Goal: Transaction & Acquisition: Purchase product/service

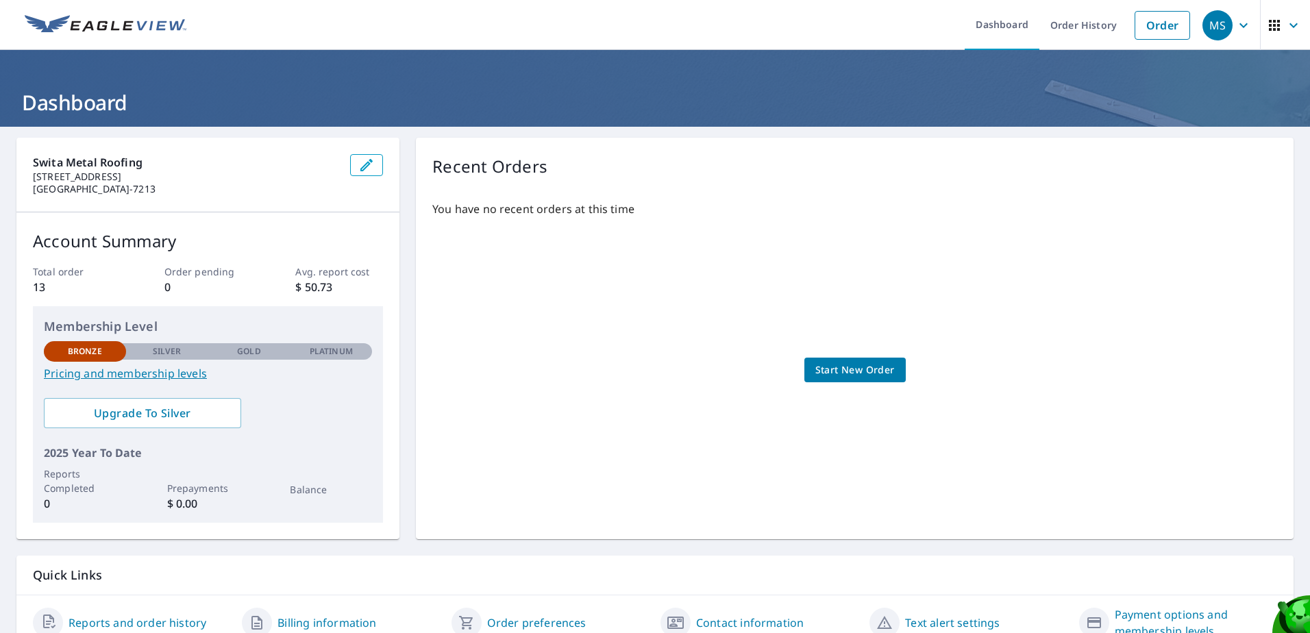
scroll to position [63, 0]
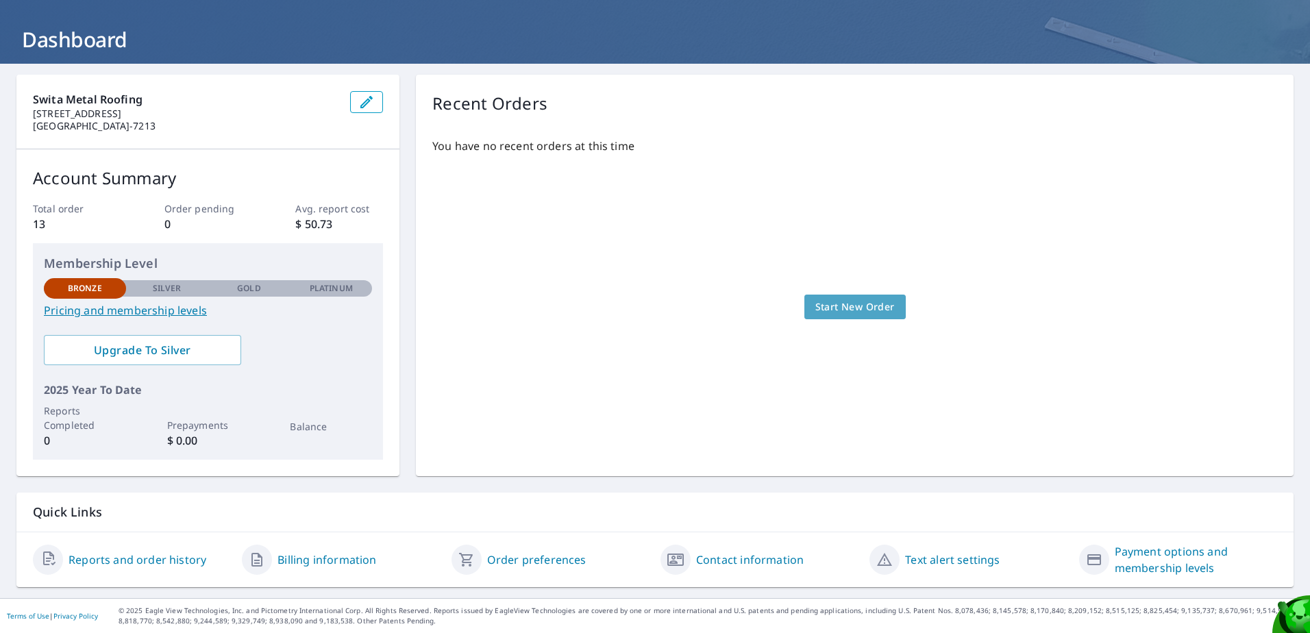
click at [836, 304] on span "Start New Order" at bounding box center [854, 307] width 79 height 17
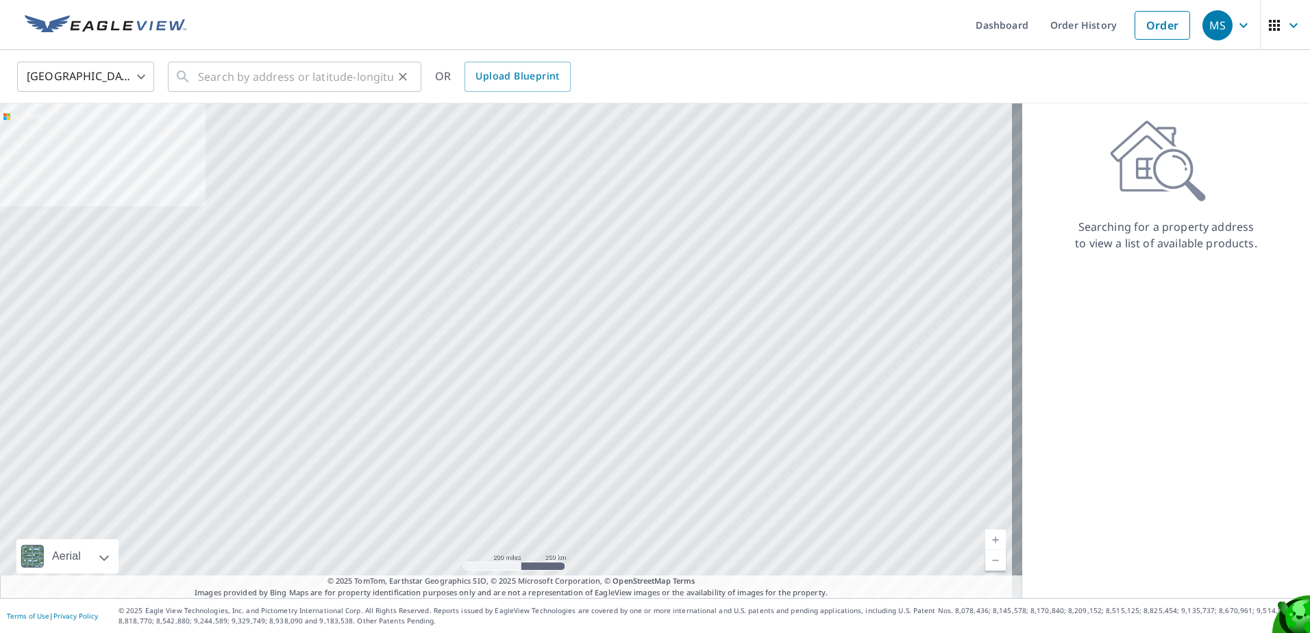
click at [189, 81] on icon at bounding box center [183, 77] width 16 height 16
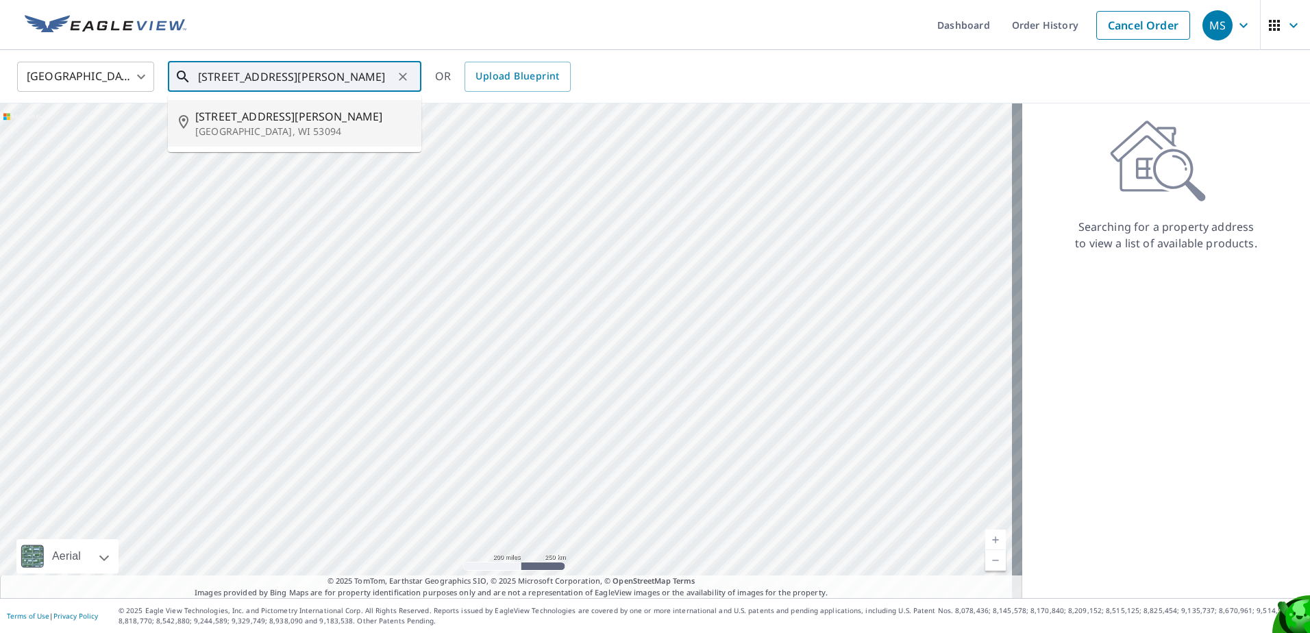
click at [234, 127] on p "[GEOGRAPHIC_DATA], WI 53094" at bounding box center [302, 132] width 215 height 14
type input "[STREET_ADDRESS][PERSON_NAME]"
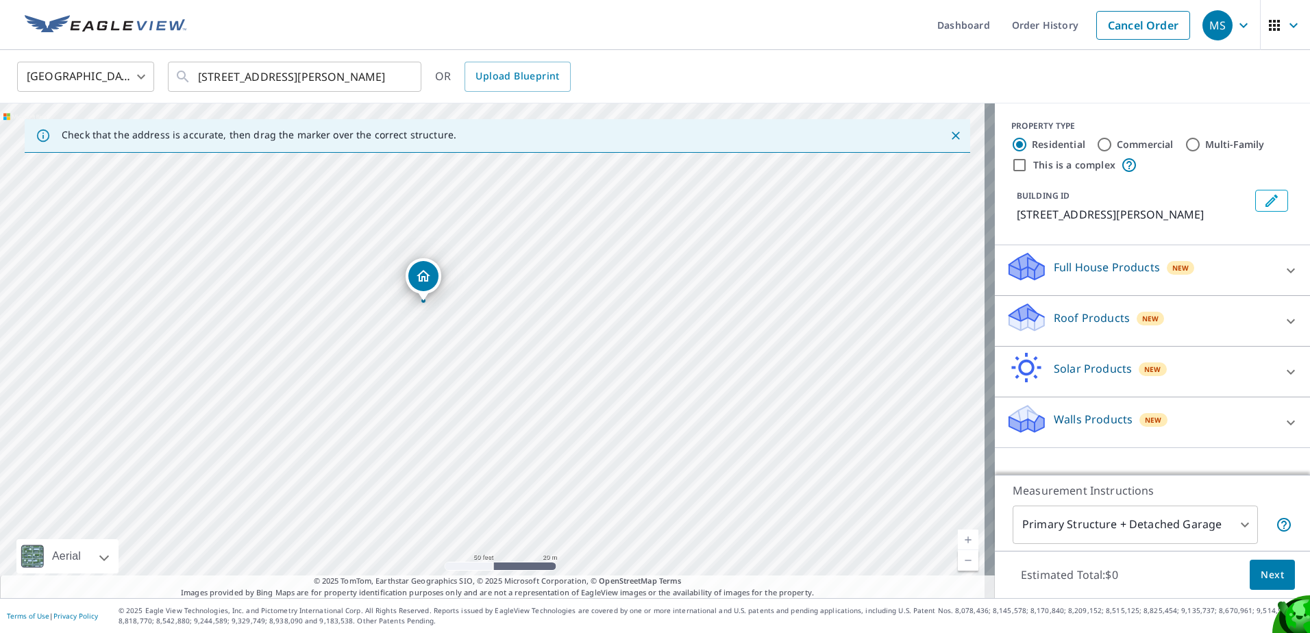
drag, startPoint x: 594, startPoint y: 441, endPoint x: 650, endPoint y: 276, distance: 174.4
click at [650, 276] on div "[STREET_ADDRESS][PERSON_NAME]" at bounding box center [497, 350] width 995 height 495
drag, startPoint x: 422, startPoint y: 274, endPoint x: 385, endPoint y: 264, distance: 38.4
drag, startPoint x: 494, startPoint y: 320, endPoint x: 456, endPoint y: 286, distance: 50.5
click at [582, 351] on div "[STREET_ADDRESS][PERSON_NAME]" at bounding box center [497, 350] width 995 height 495
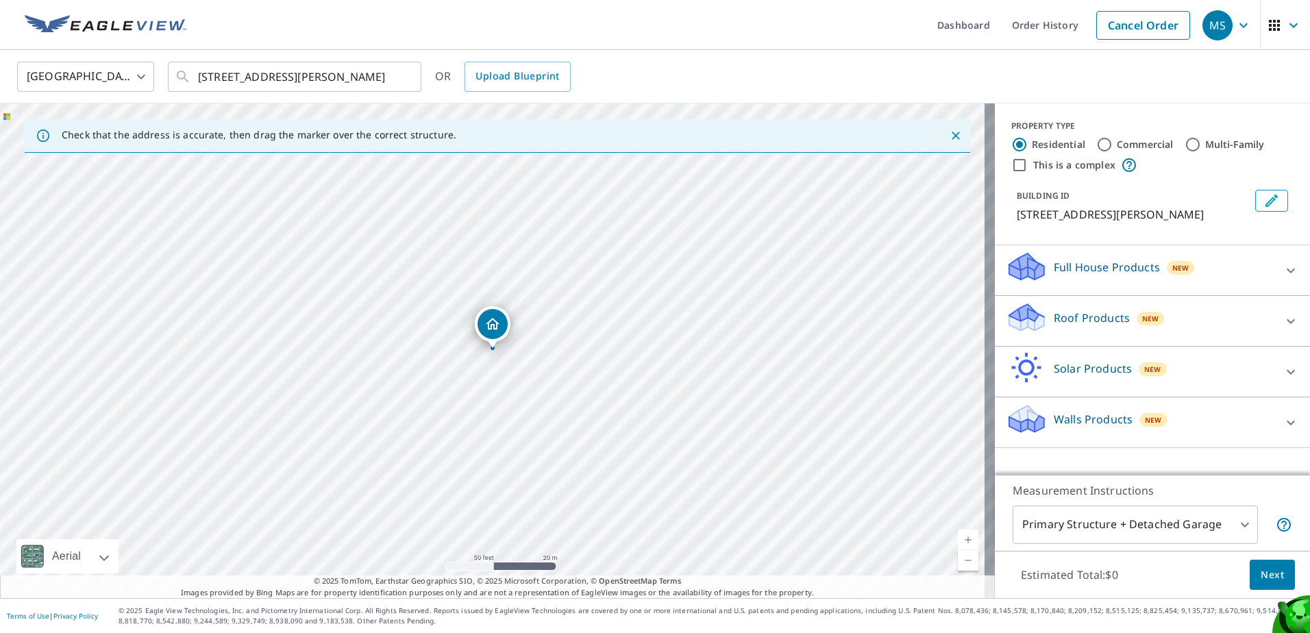
click at [582, 351] on div "[STREET_ADDRESS][PERSON_NAME]" at bounding box center [497, 350] width 995 height 495
click at [1096, 144] on input "Commercial" at bounding box center [1104, 144] width 16 height 16
radio input "true"
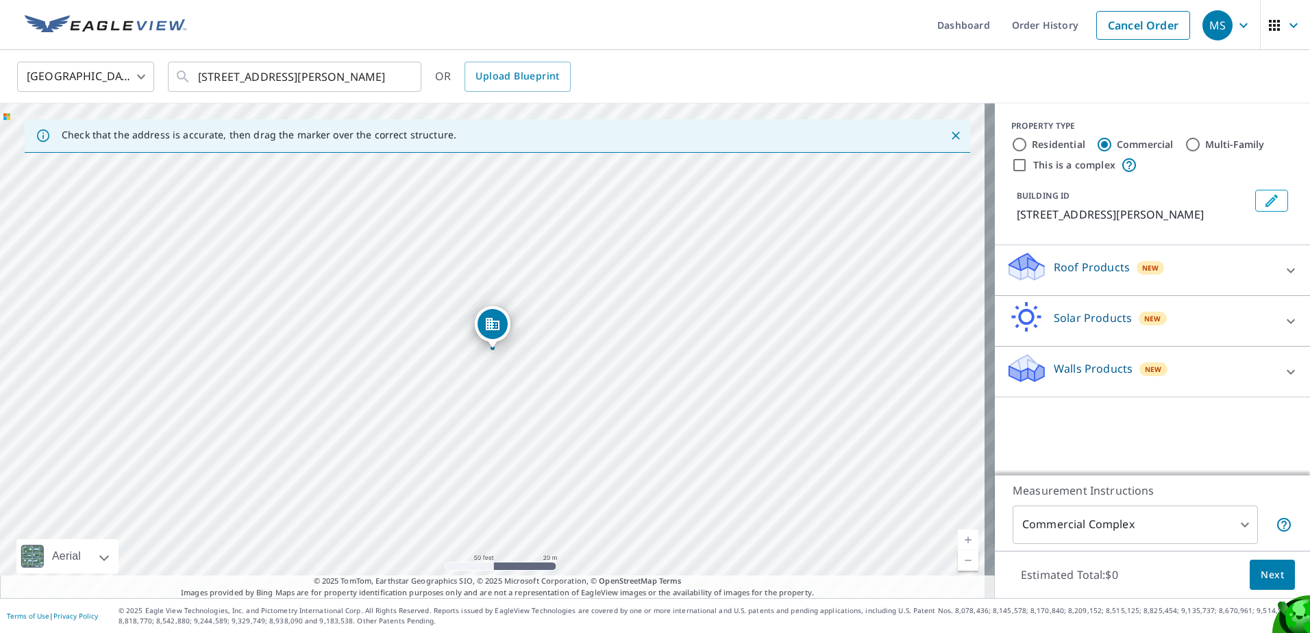
click at [486, 514] on div "[STREET_ADDRESS][PERSON_NAME]" at bounding box center [497, 350] width 995 height 495
click at [486, 513] on div "[STREET_ADDRESS][PERSON_NAME]" at bounding box center [497, 350] width 995 height 495
drag, startPoint x: 491, startPoint y: 319, endPoint x: 536, endPoint y: 364, distance: 63.5
click at [1271, 574] on span "Next" at bounding box center [1272, 575] width 23 height 17
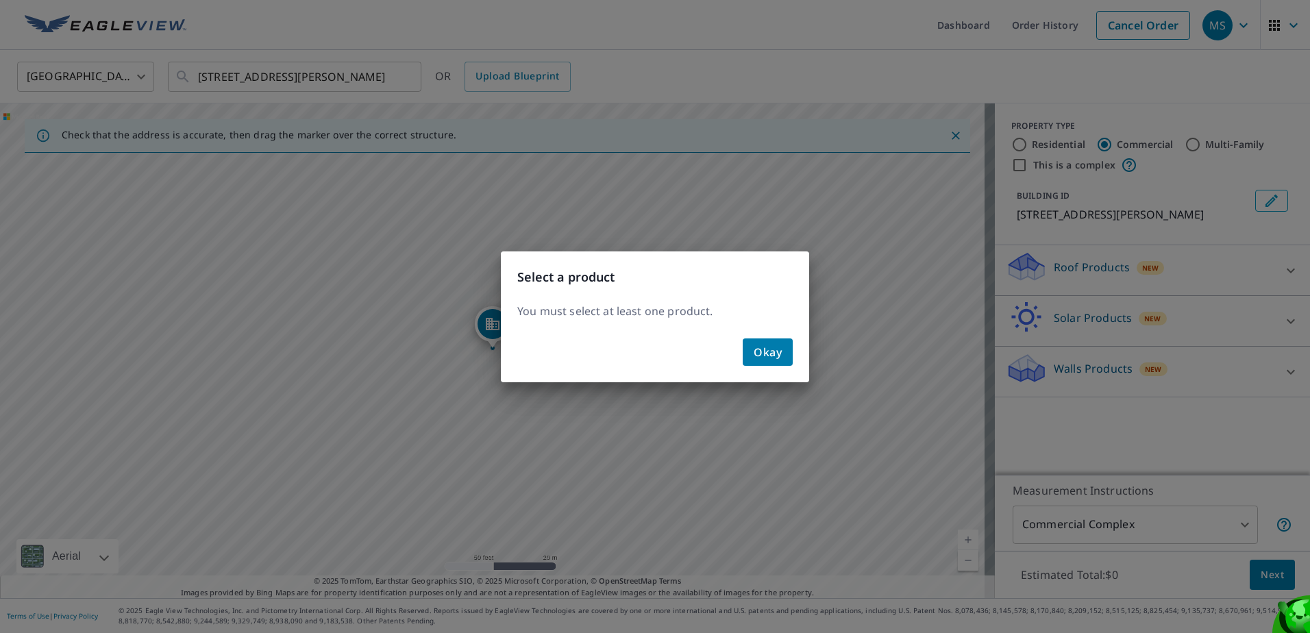
click at [1271, 574] on div "Select a product You must select at least one product. Okay" at bounding box center [655, 316] width 1310 height 633
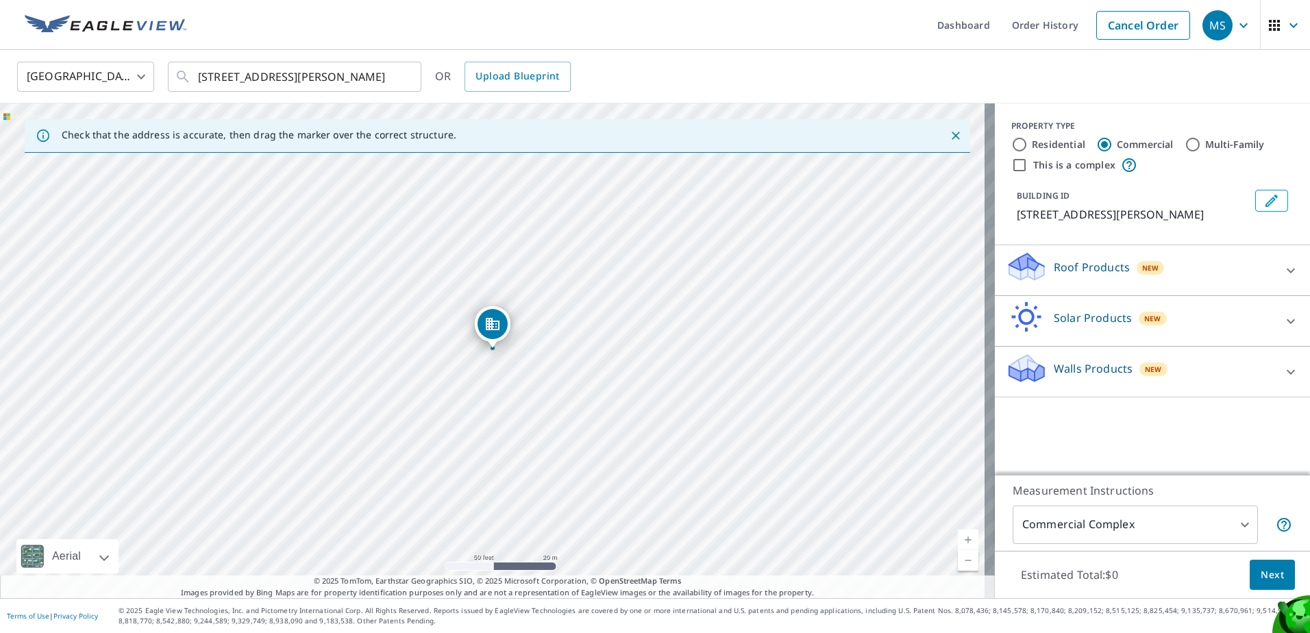
click at [1271, 574] on span "Next" at bounding box center [1272, 575] width 23 height 17
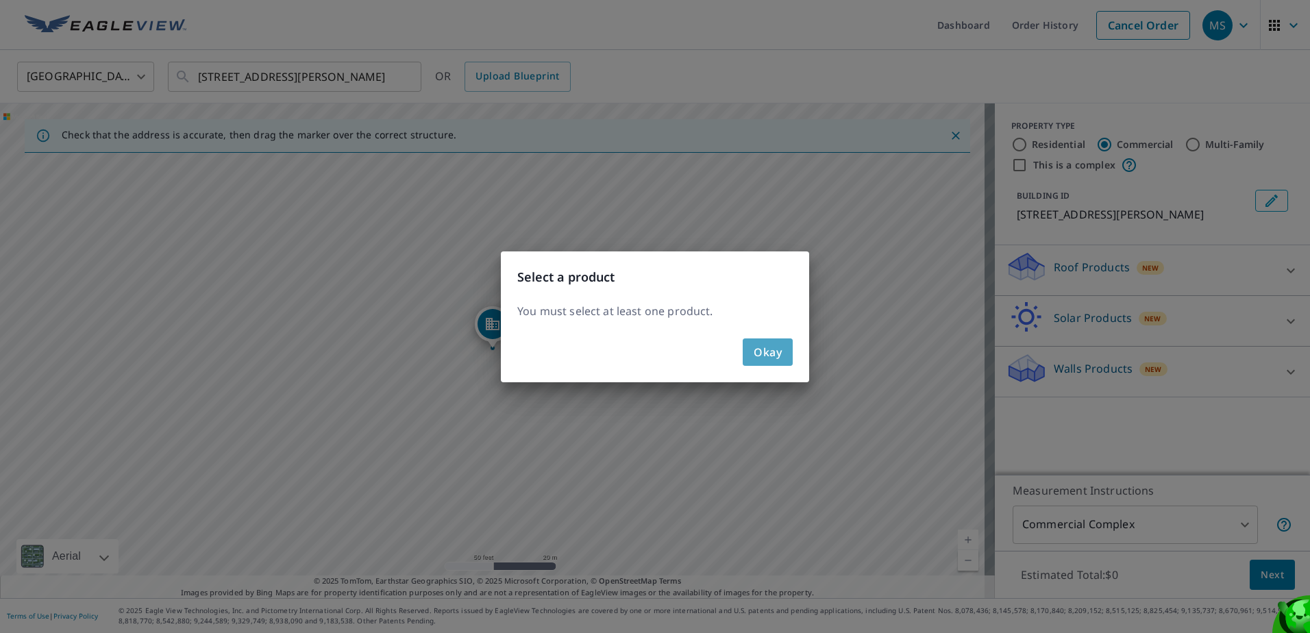
click at [776, 355] on span "Okay" at bounding box center [768, 352] width 28 height 19
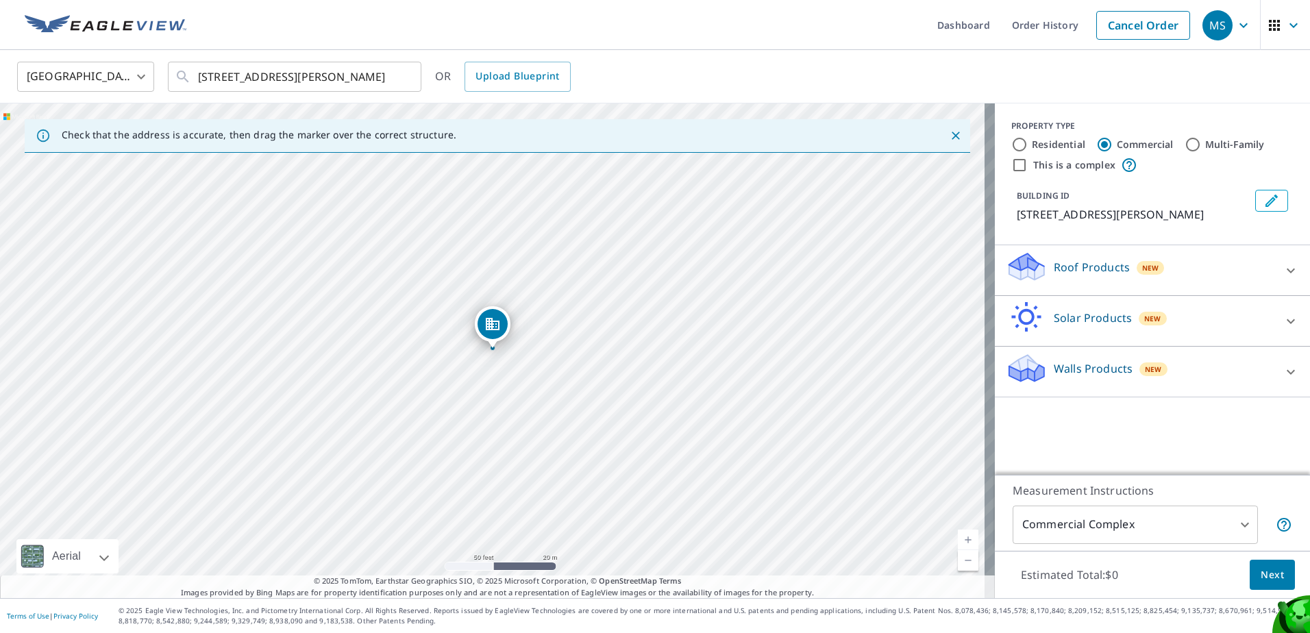
click at [1236, 522] on body "MS MS Dashboard Order History Cancel Order MS [GEOGRAPHIC_DATA] [GEOGRAPHIC_DAT…" at bounding box center [655, 316] width 1310 height 633
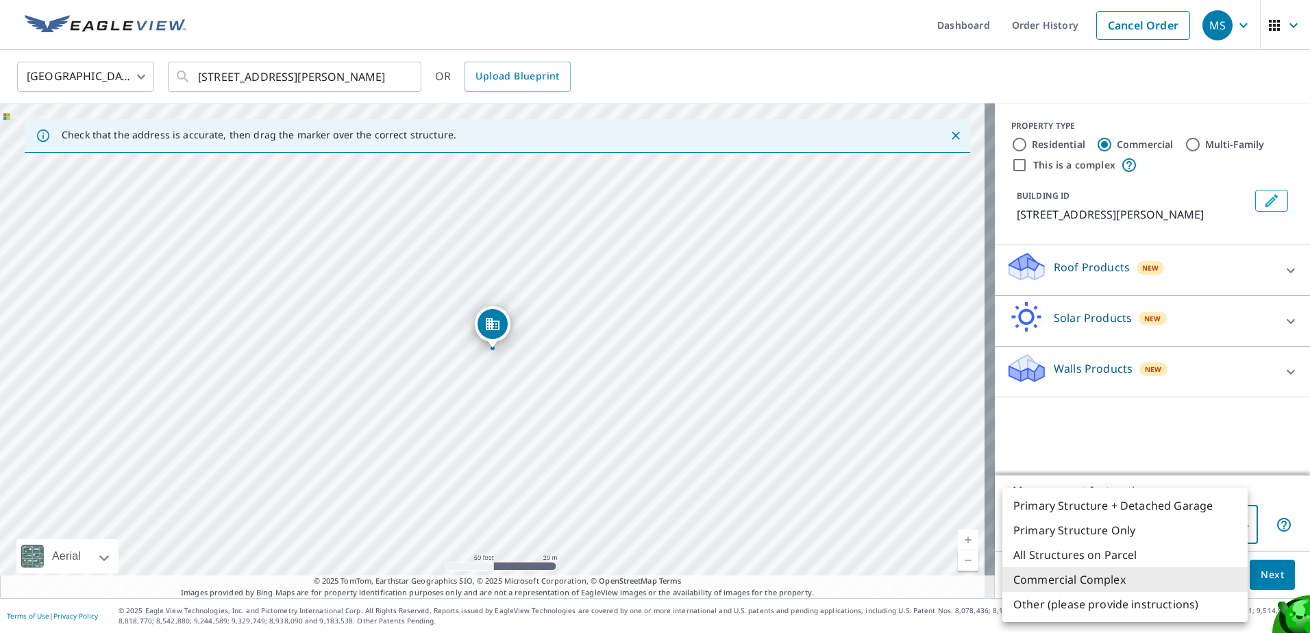
click at [1105, 523] on li "Primary Structure Only" at bounding box center [1124, 530] width 245 height 25
type input "2"
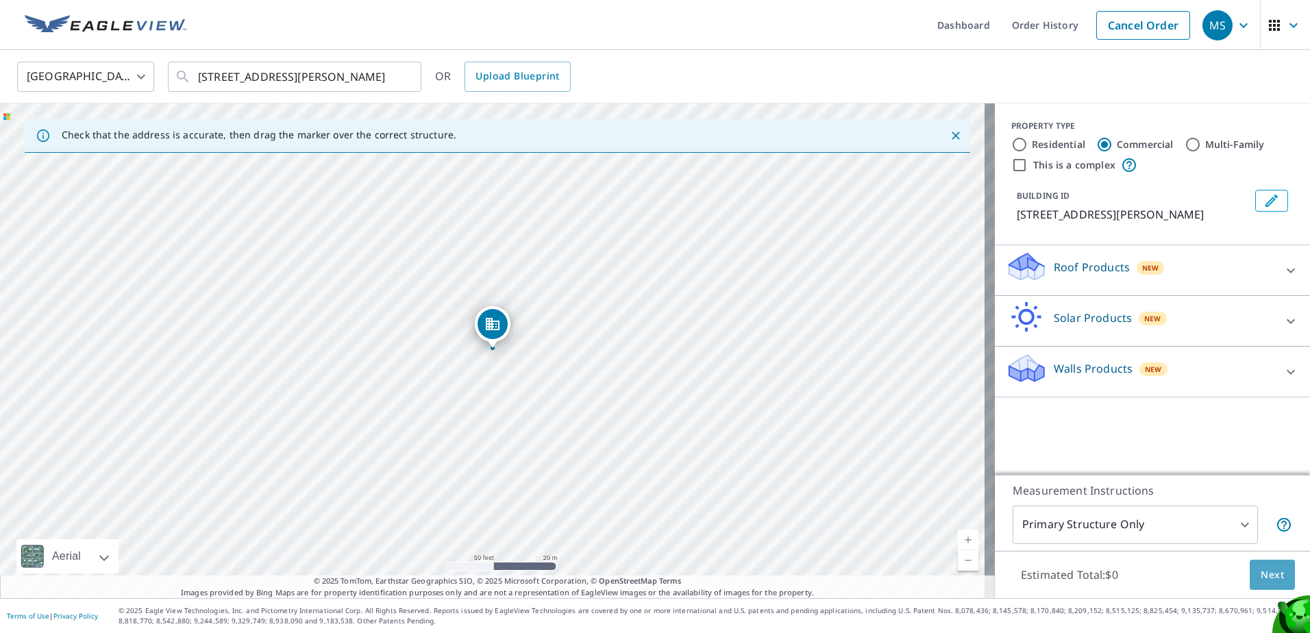
click at [1263, 572] on span "Next" at bounding box center [1272, 575] width 23 height 17
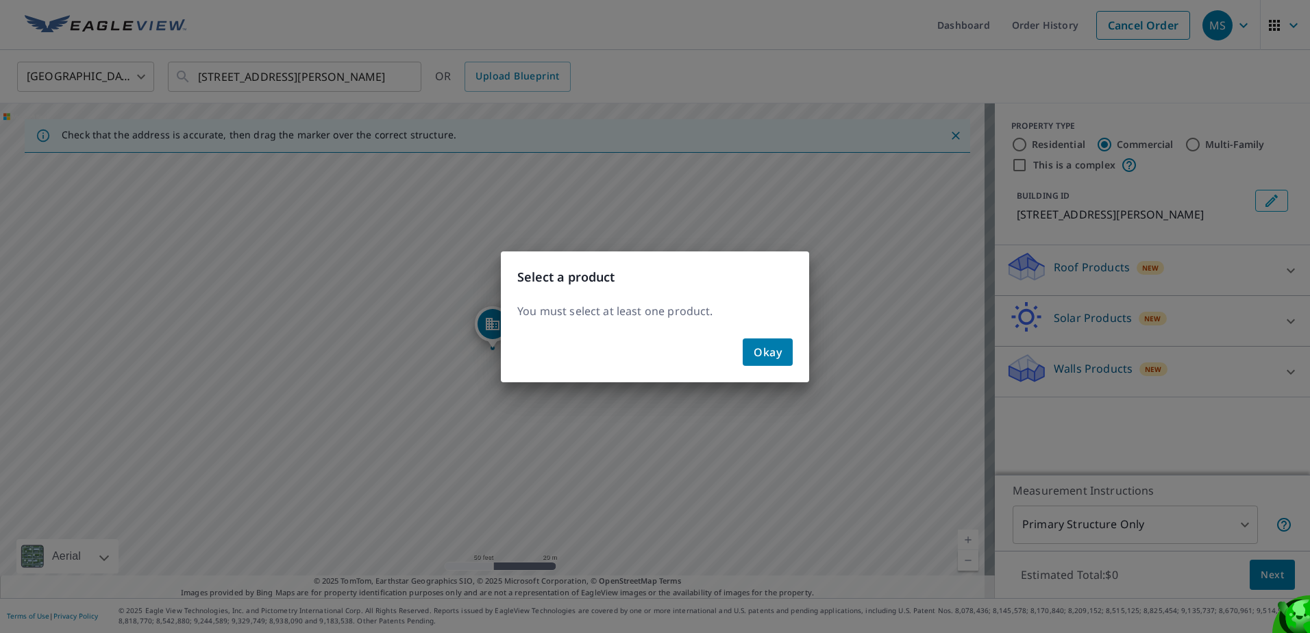
click at [769, 345] on span "Okay" at bounding box center [768, 352] width 28 height 19
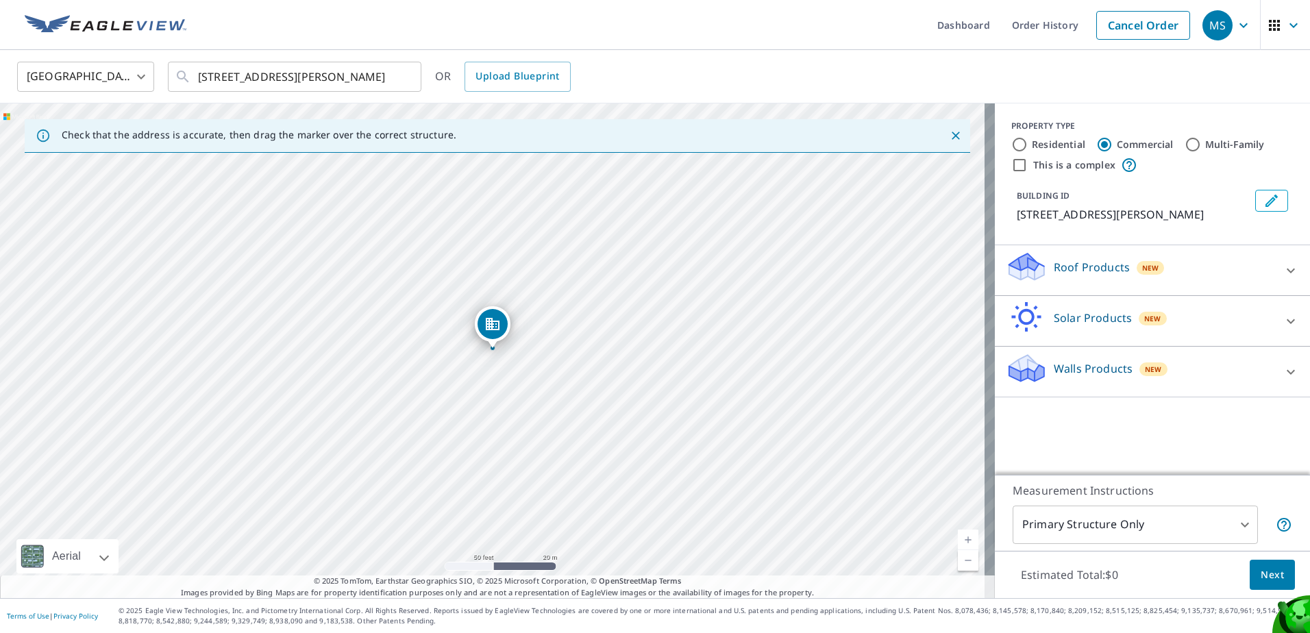
click at [1287, 270] on icon at bounding box center [1291, 270] width 8 height 5
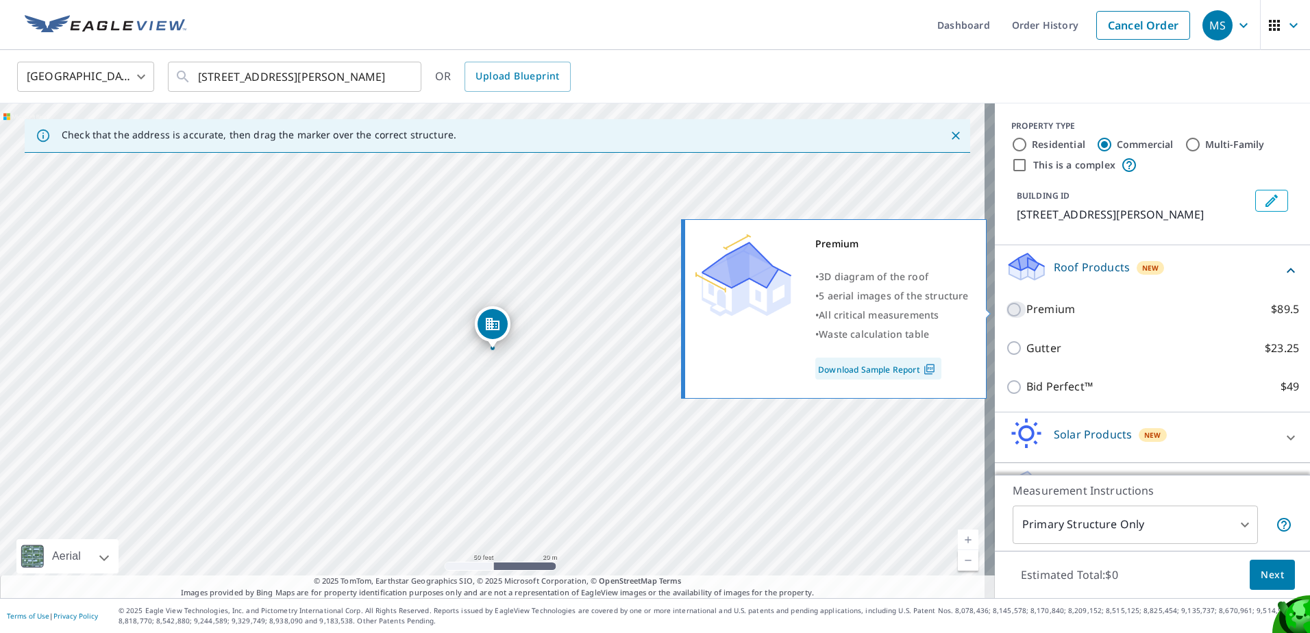
click at [1006, 308] on input "Premium $89.5" at bounding box center [1016, 309] width 21 height 16
checkbox input "true"
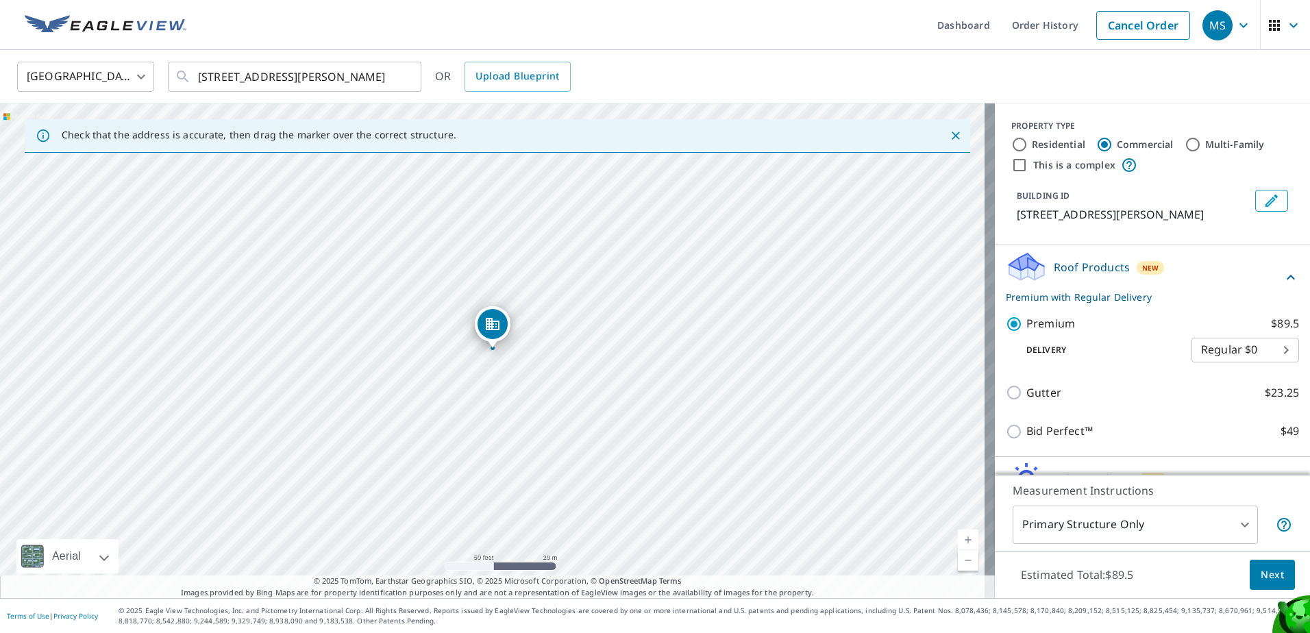
click at [1257, 562] on button "Next" at bounding box center [1272, 575] width 45 height 31
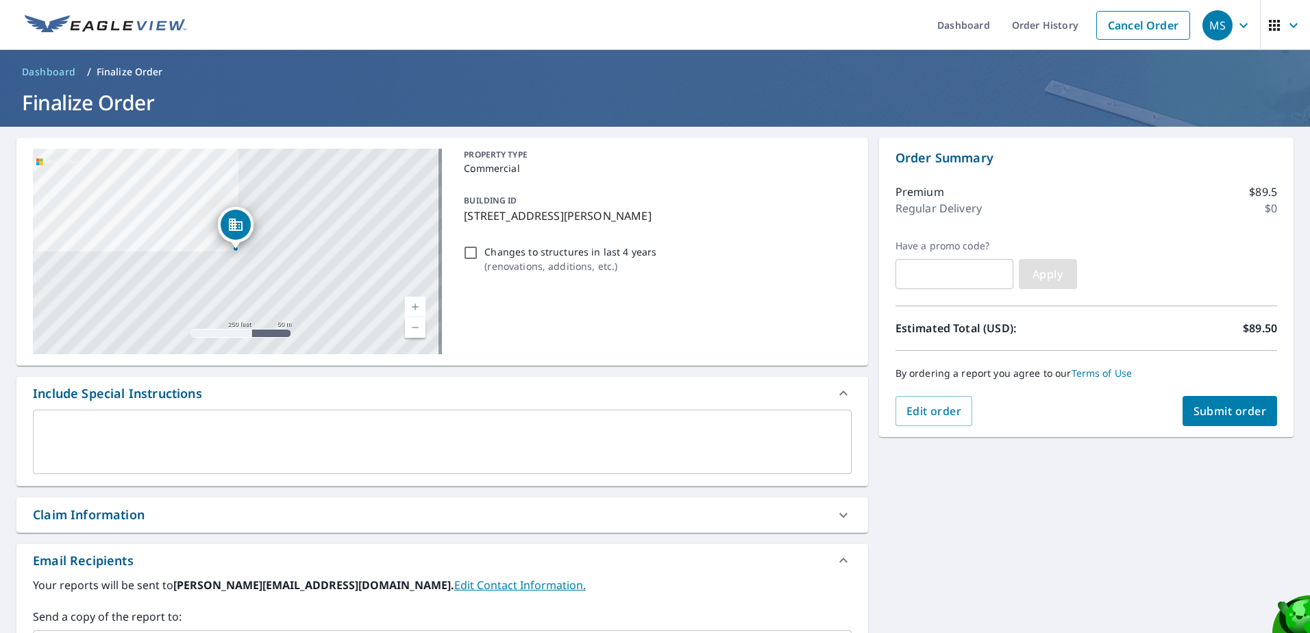
click at [1045, 282] on button "Apply" at bounding box center [1048, 274] width 58 height 30
click at [69, 438] on textarea at bounding box center [441, 442] width 799 height 39
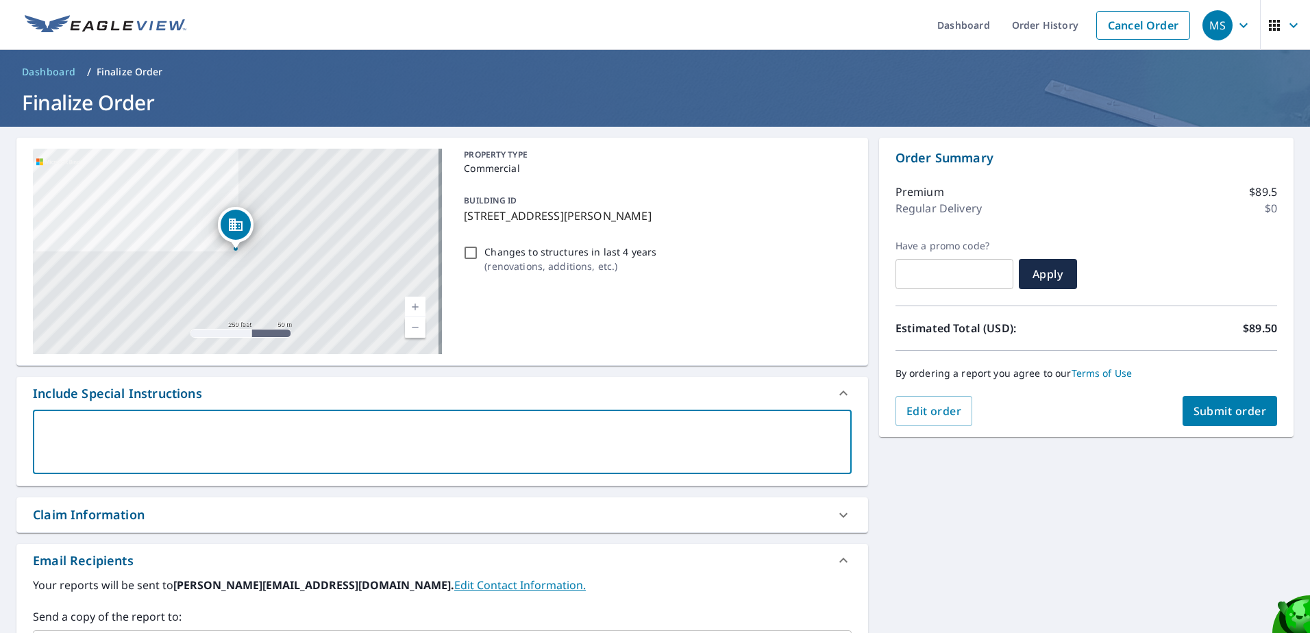
type textarea "S"
type textarea "x"
type textarea "St"
type textarea "x"
type textarea "St"
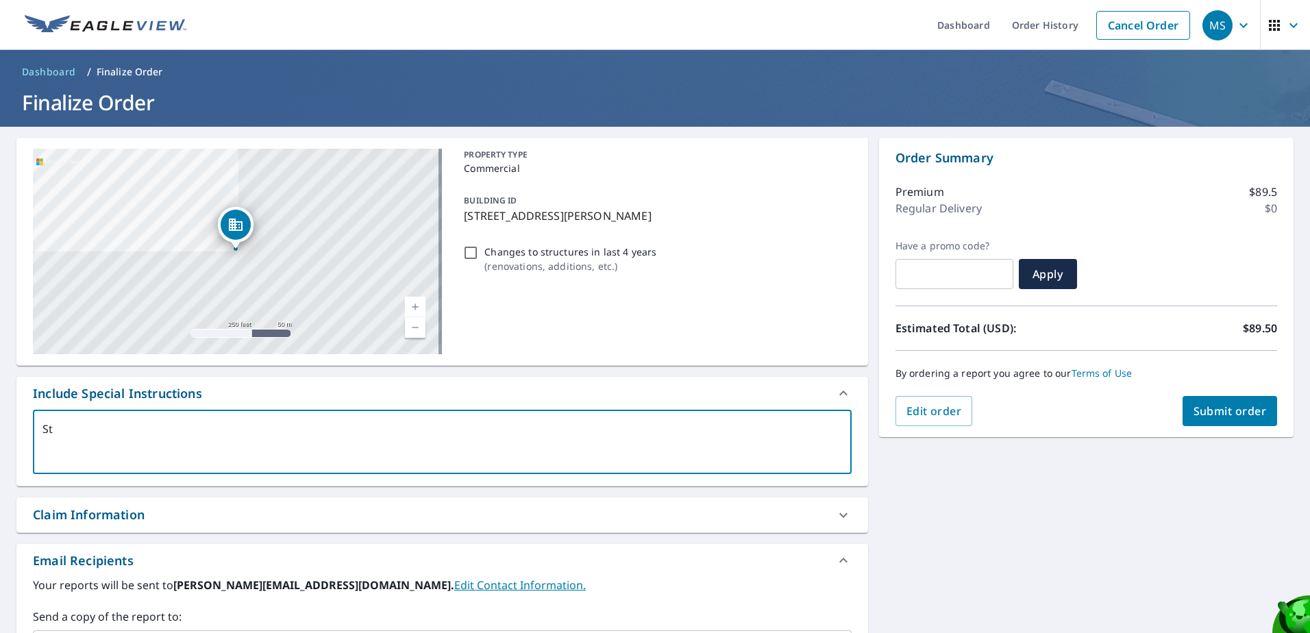
type textarea "x"
type textarea "St L"
type textarea "x"
type textarea "St Lu"
type textarea "x"
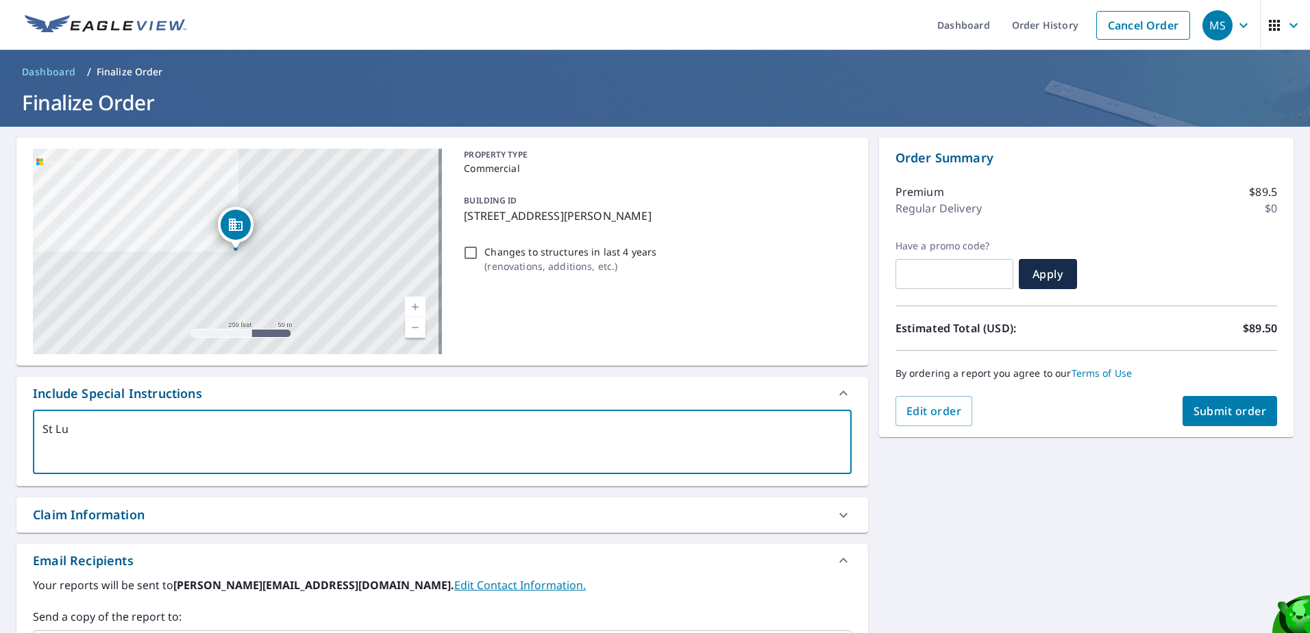
type textarea "St Luk"
type textarea "x"
type textarea "St Luke"
type textarea "x"
type textarea "St Lukes"
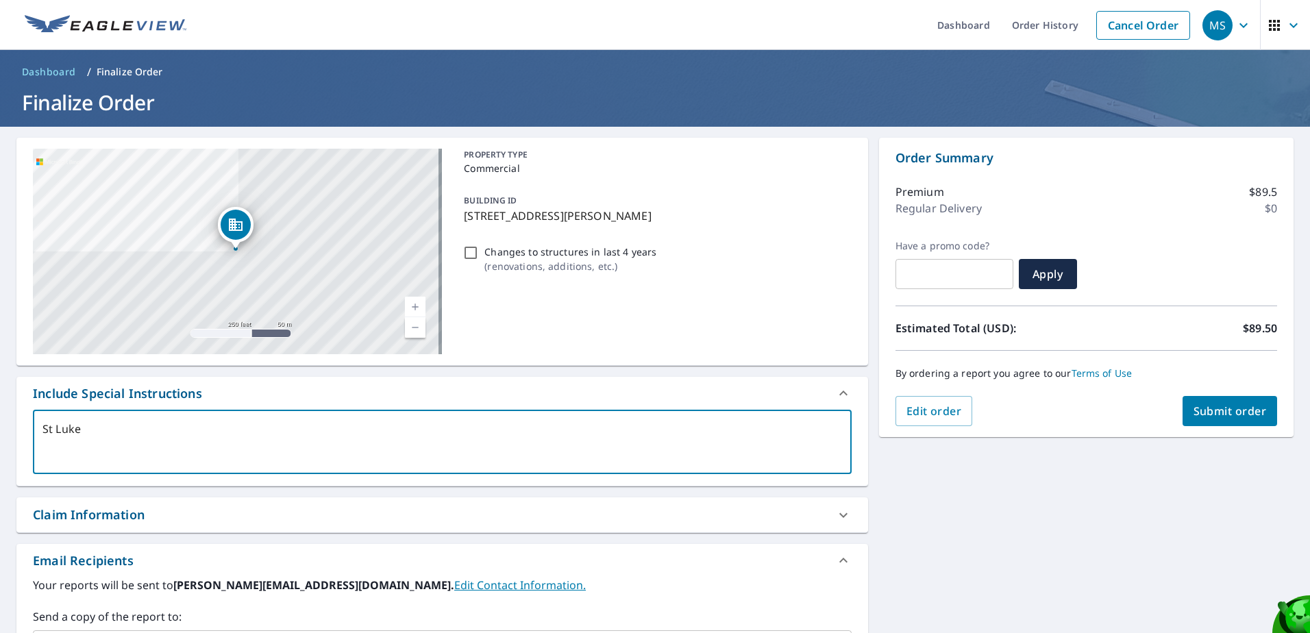
type textarea "x"
type textarea "St Lukes"
type textarea "x"
type textarea "St Lukes L"
type textarea "x"
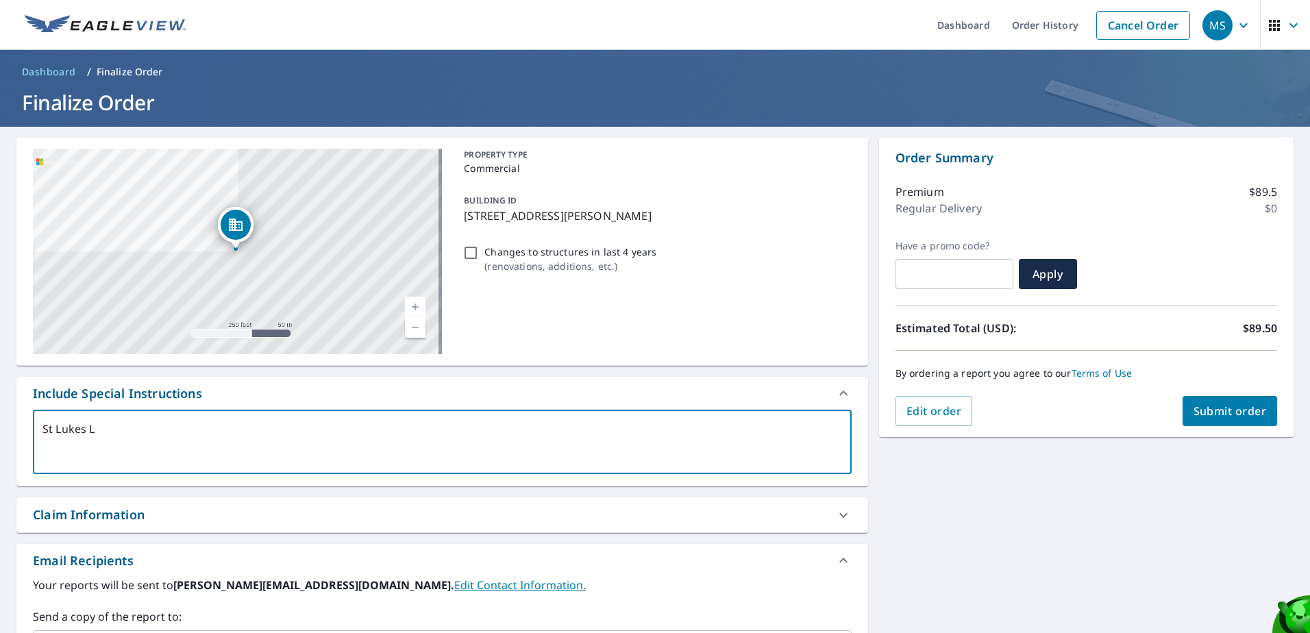
type textarea "St [PERSON_NAME]"
type textarea "x"
type textarea "St Lukes Lth"
type textarea "x"
type textarea "St Lukes Lthe"
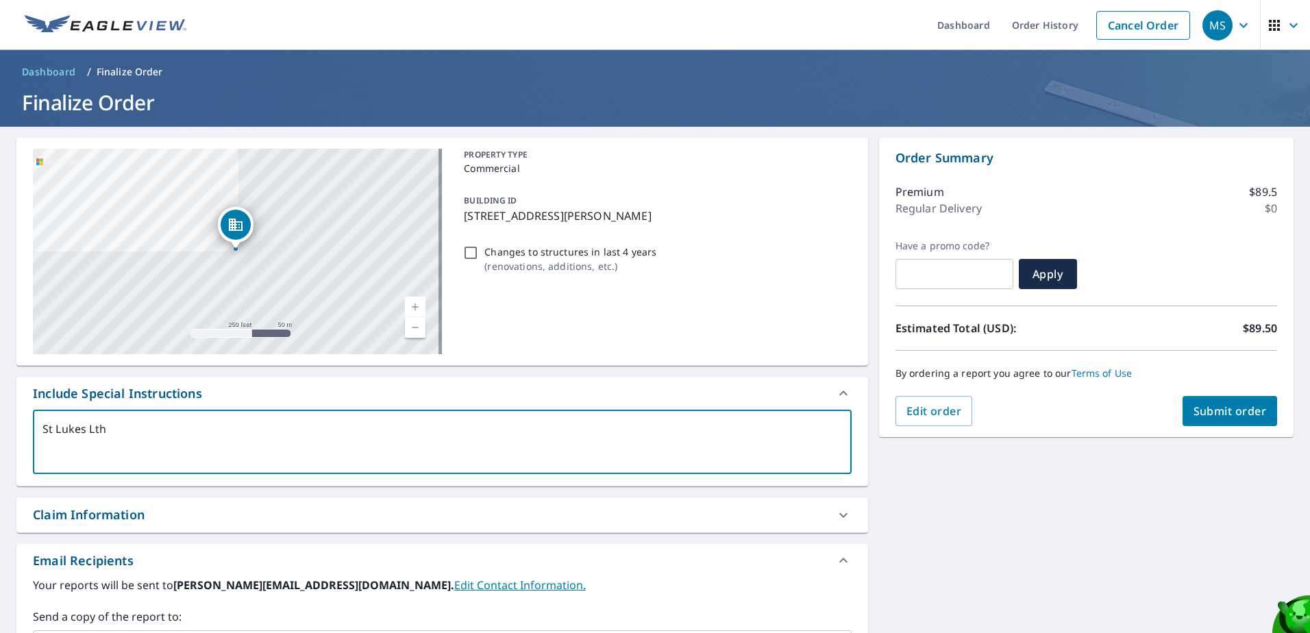
type textarea "x"
type textarea "St Lukes Lth"
type textarea "x"
type textarea "St [PERSON_NAME]"
type textarea "x"
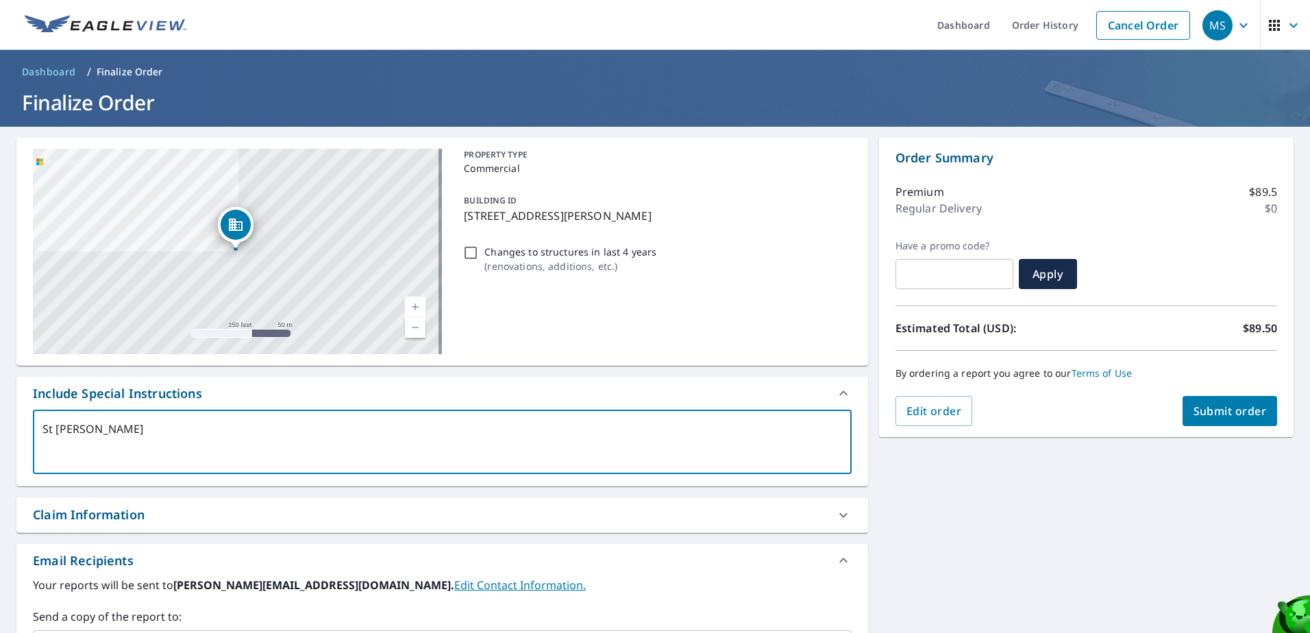
type textarea "St Lukes L"
type textarea "x"
type textarea "St [PERSON_NAME]"
type textarea "x"
type textarea "St Lukes Lur"
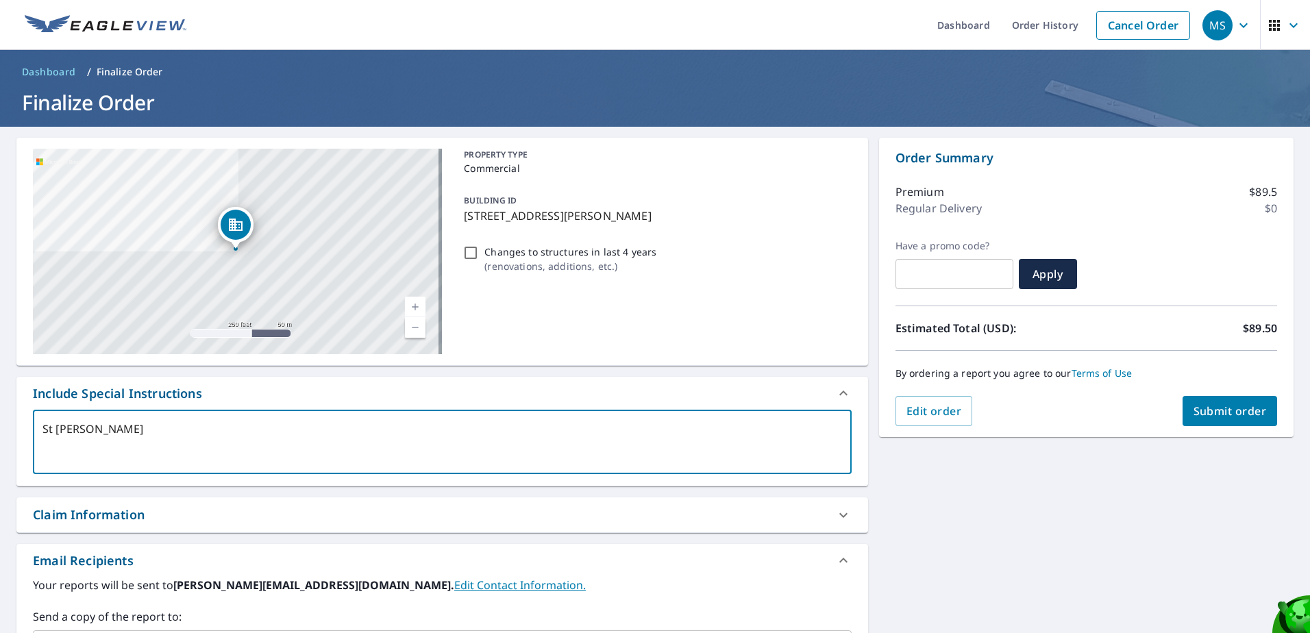
type textarea "x"
type textarea "St [PERSON_NAME]"
type textarea "x"
type textarea "St Lukes Lur"
type textarea "x"
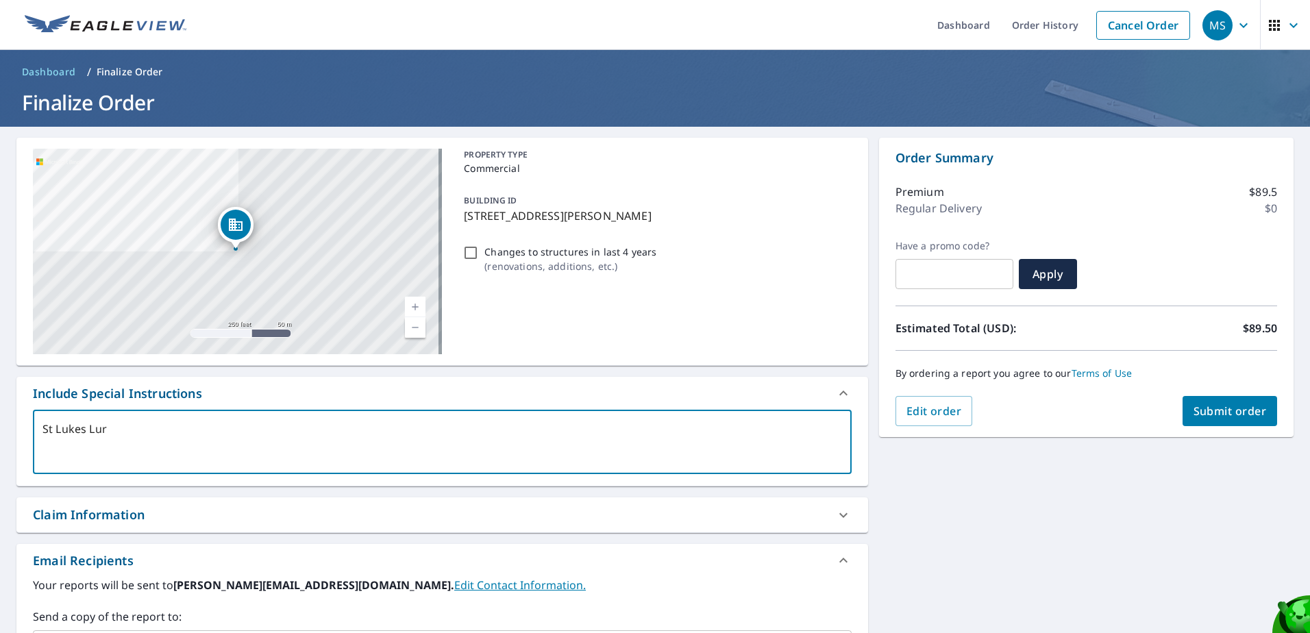
type textarea "St [PERSON_NAME]"
type textarea "x"
type textarea "St Lukes Lut"
type textarea "x"
type textarea "St [PERSON_NAME]"
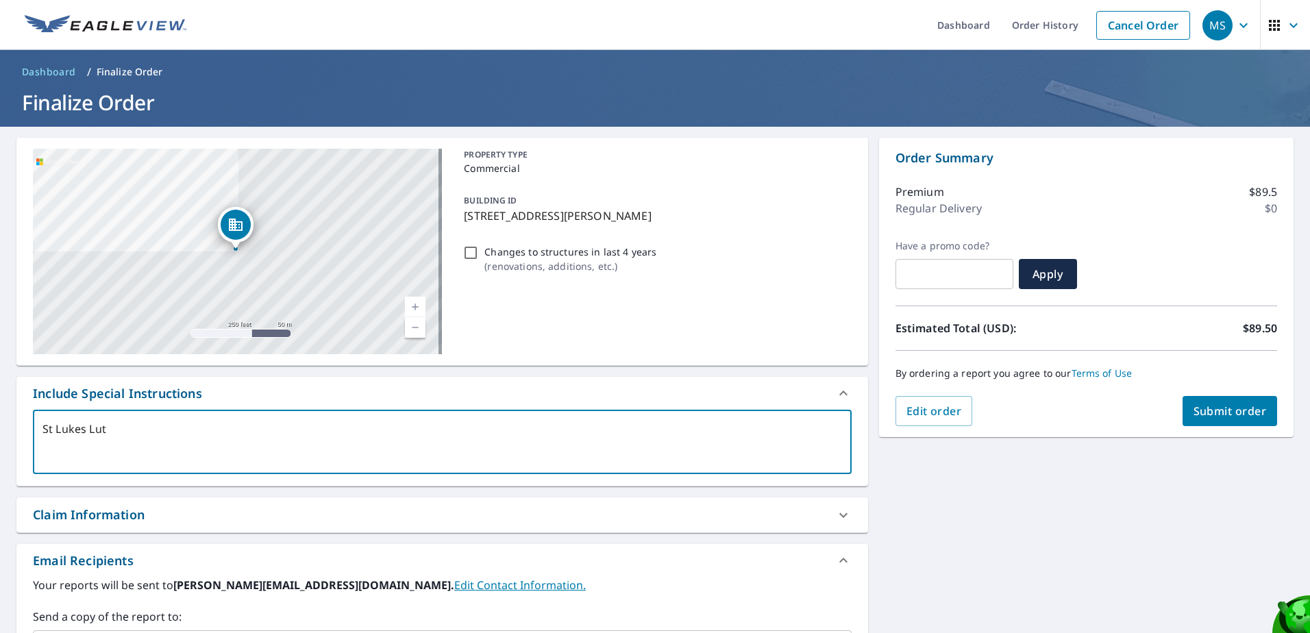
type textarea "x"
type textarea "St [PERSON_NAME]"
type textarea "x"
type textarea "[DEMOGRAPHIC_DATA][PERSON_NAME]"
type textarea "x"
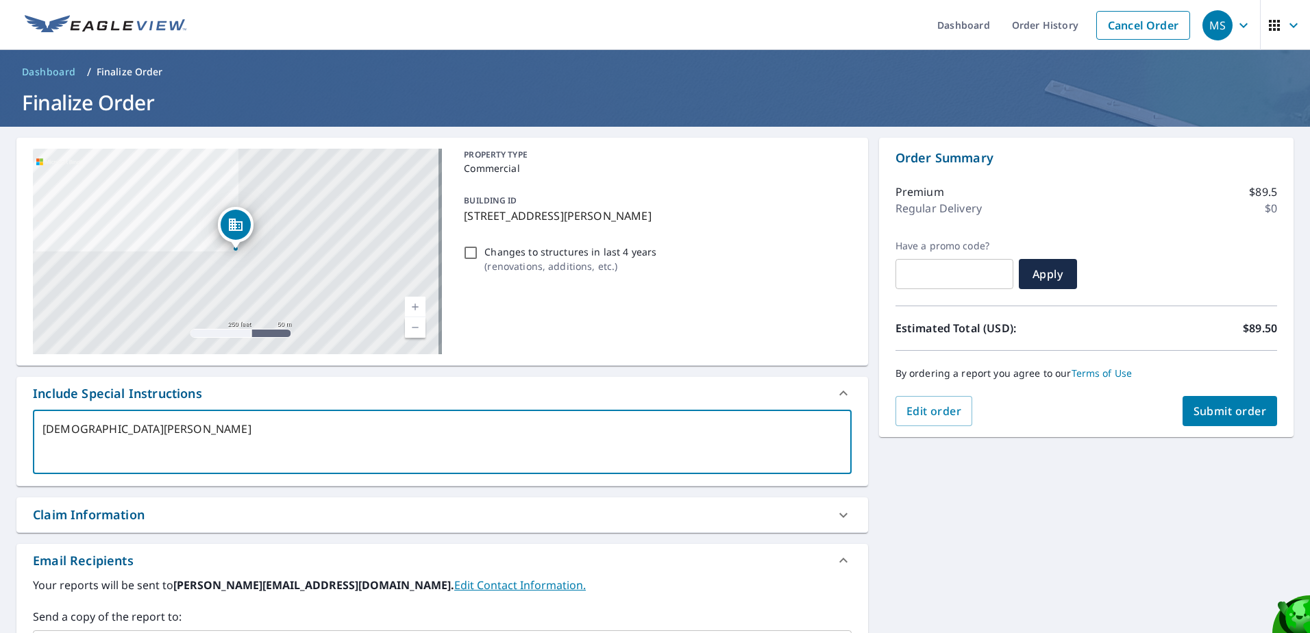
type textarea "[DEMOGRAPHIC_DATA][PERSON_NAME]"
type textarea "x"
type textarea "[DEMOGRAPHIC_DATA]"
type textarea "x"
type textarea "[DEMOGRAPHIC_DATA]"
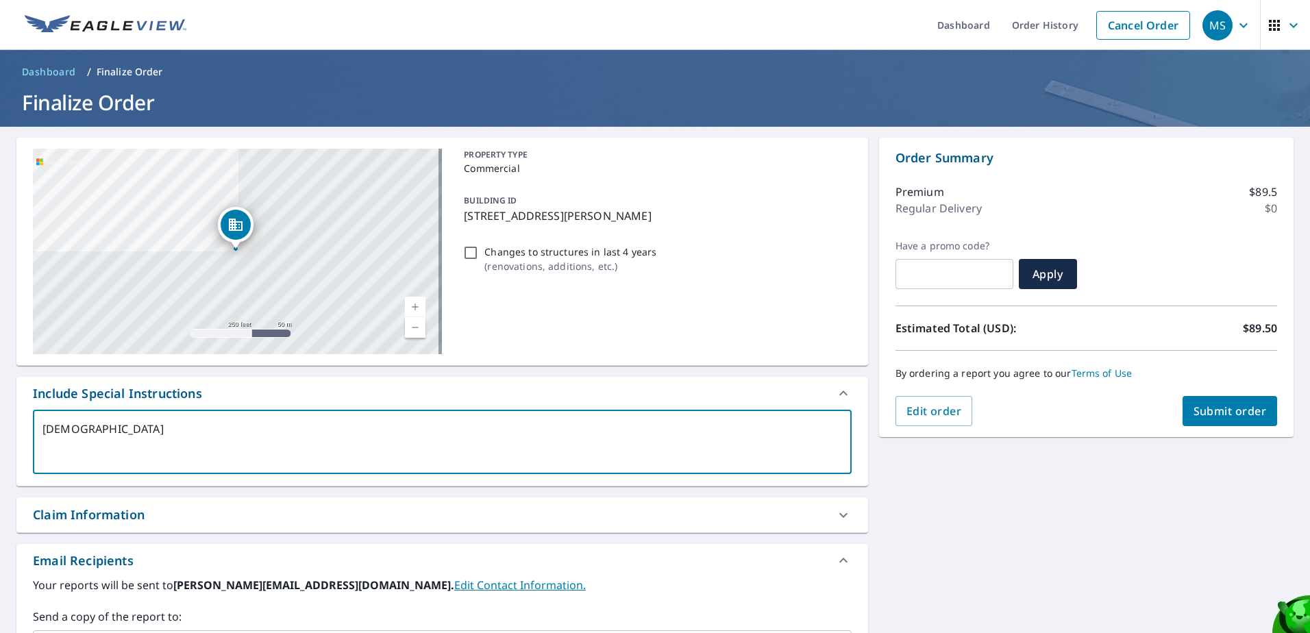
type textarea "x"
type textarea "[DEMOGRAPHIC_DATA] C"
type textarea "x"
type textarea "[DEMOGRAPHIC_DATA] Ch"
type textarea "x"
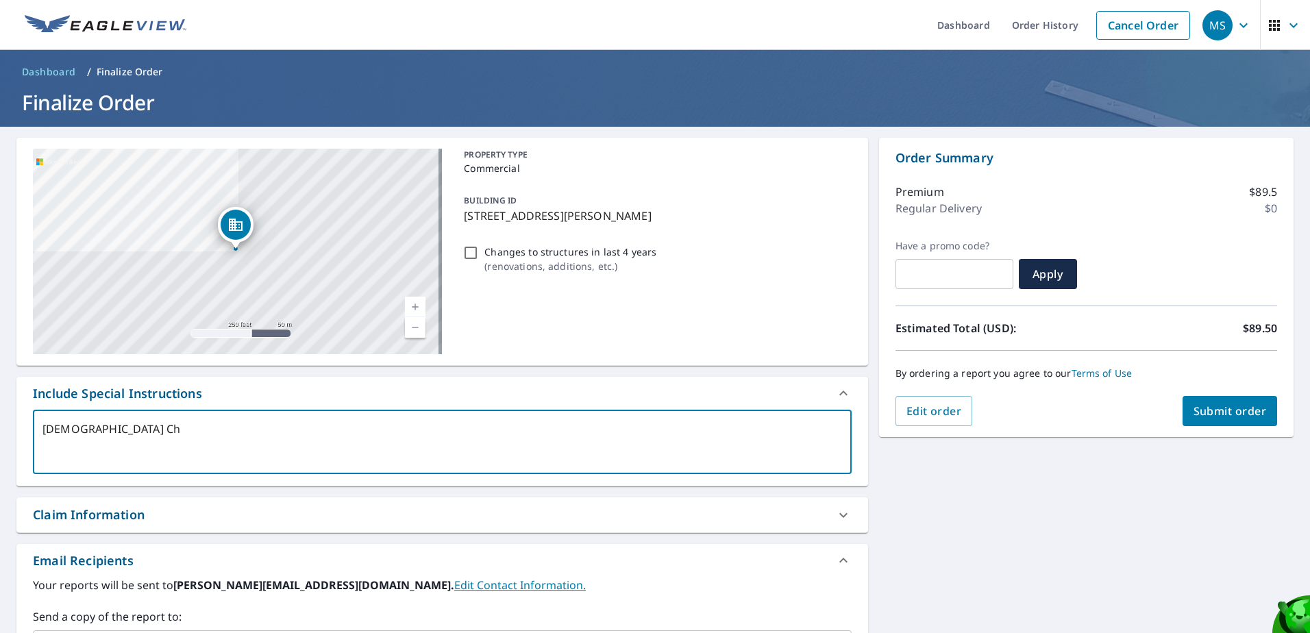
type textarea "[DEMOGRAPHIC_DATA] Lutheran Chu"
type textarea "x"
type textarea "[DEMOGRAPHIC_DATA] Lutheran Chur"
type textarea "x"
type textarea "[DEMOGRAPHIC_DATA] Lutheran Churc"
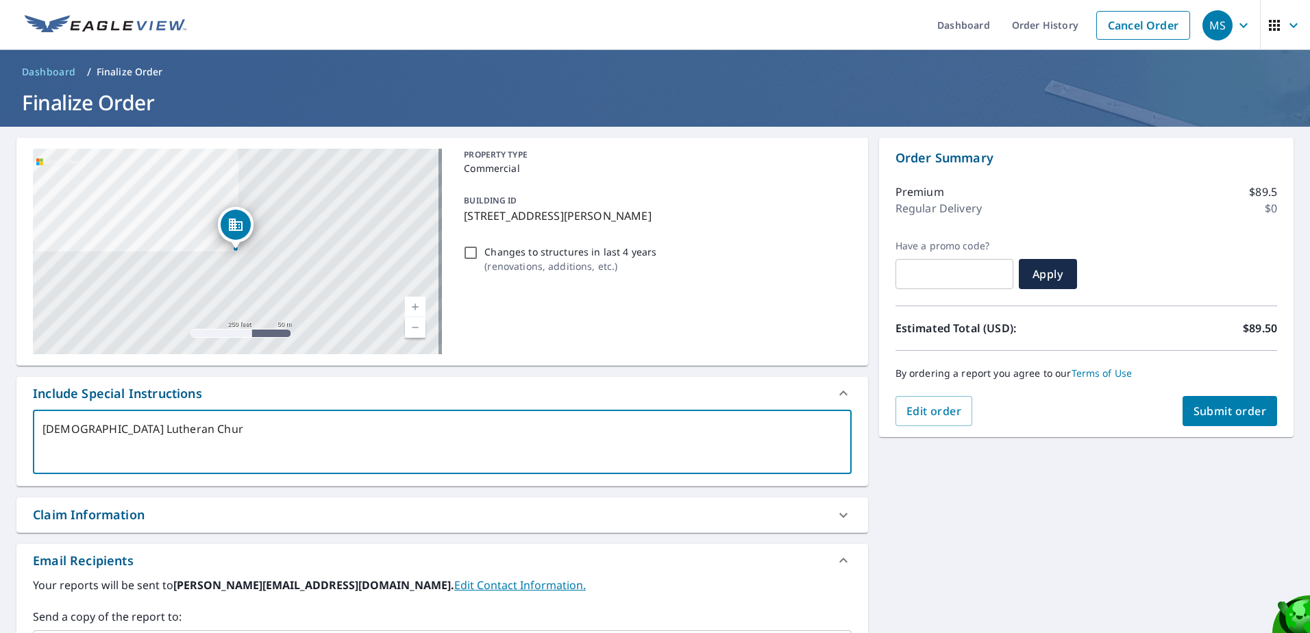
type textarea "x"
type textarea "[DEMOGRAPHIC_DATA]"
type textarea "x"
type textarea "[DEMOGRAPHIC_DATA]"
click at [1246, 407] on span "Submit order" at bounding box center [1229, 411] width 73 height 15
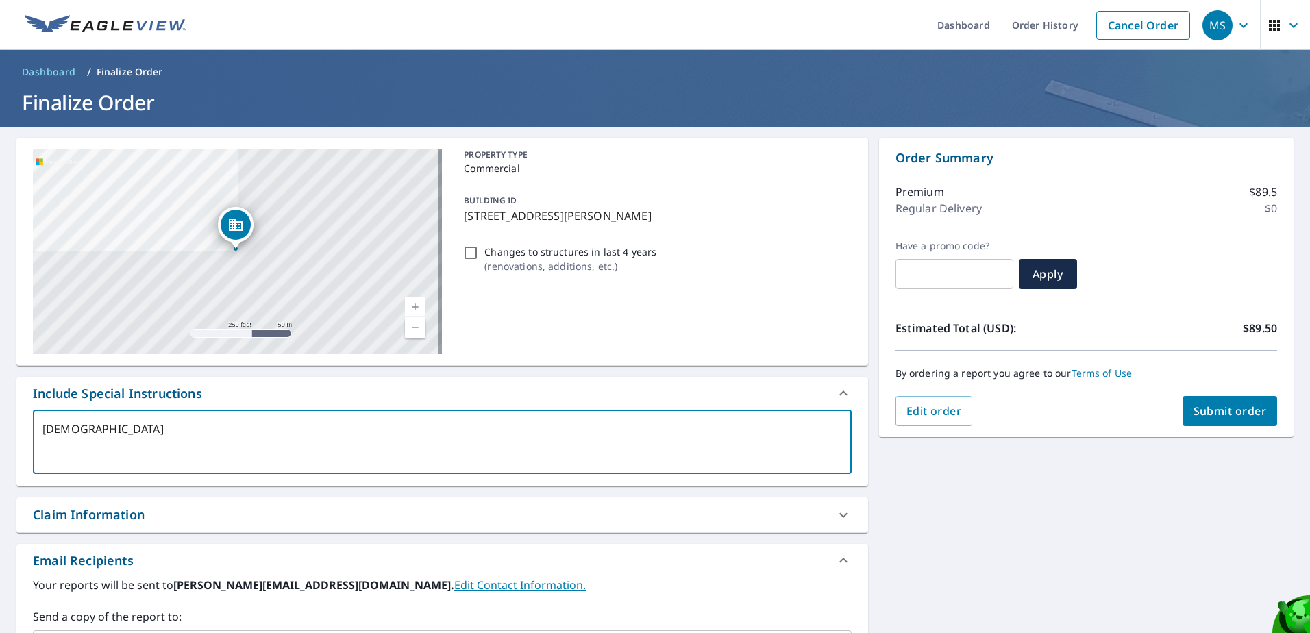
type textarea "x"
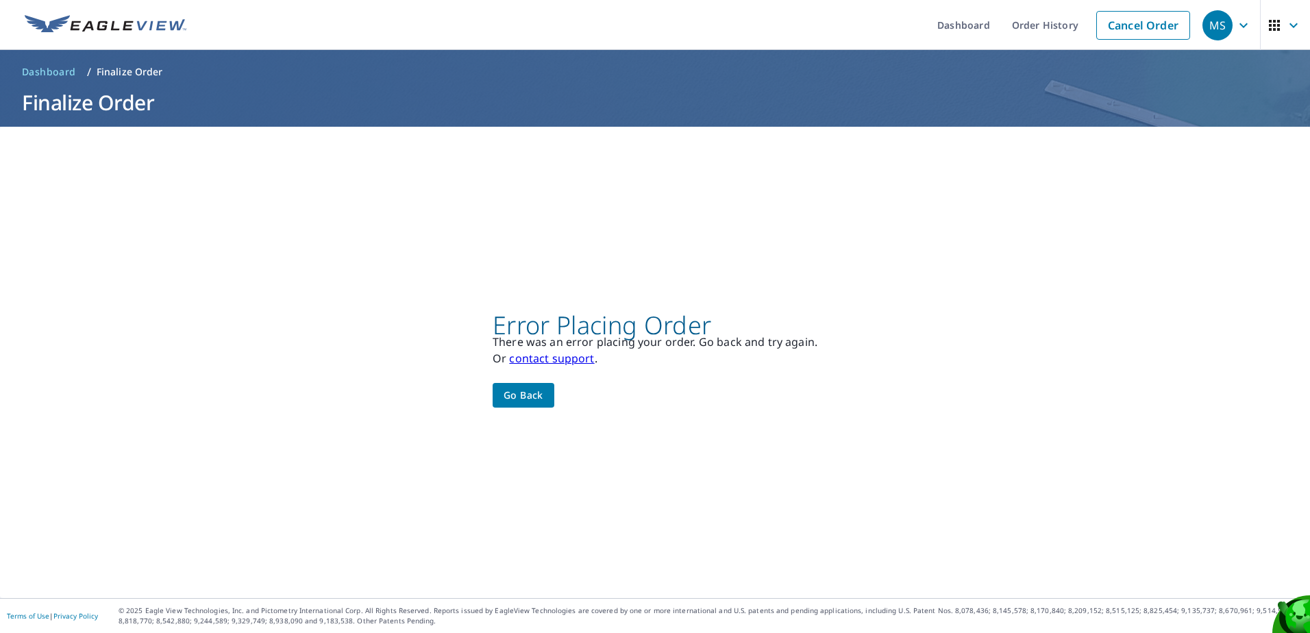
click at [526, 393] on span "Go back" at bounding box center [524, 395] width 40 height 17
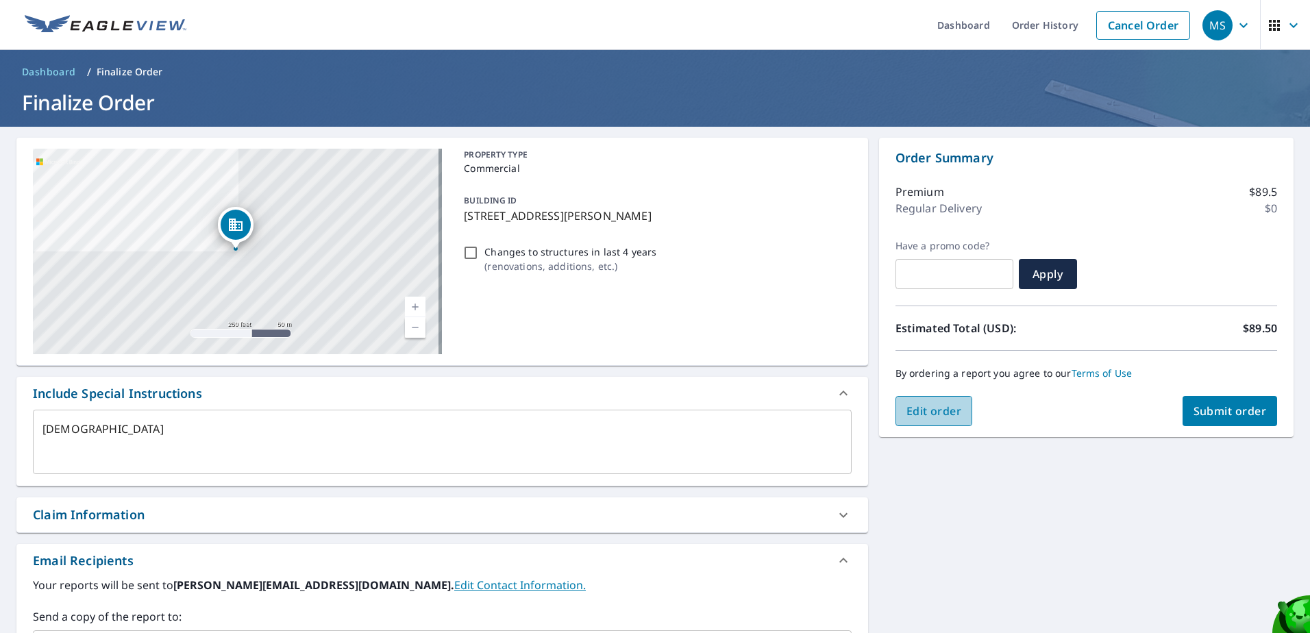
click at [934, 409] on span "Edit order" at bounding box center [933, 411] width 55 height 15
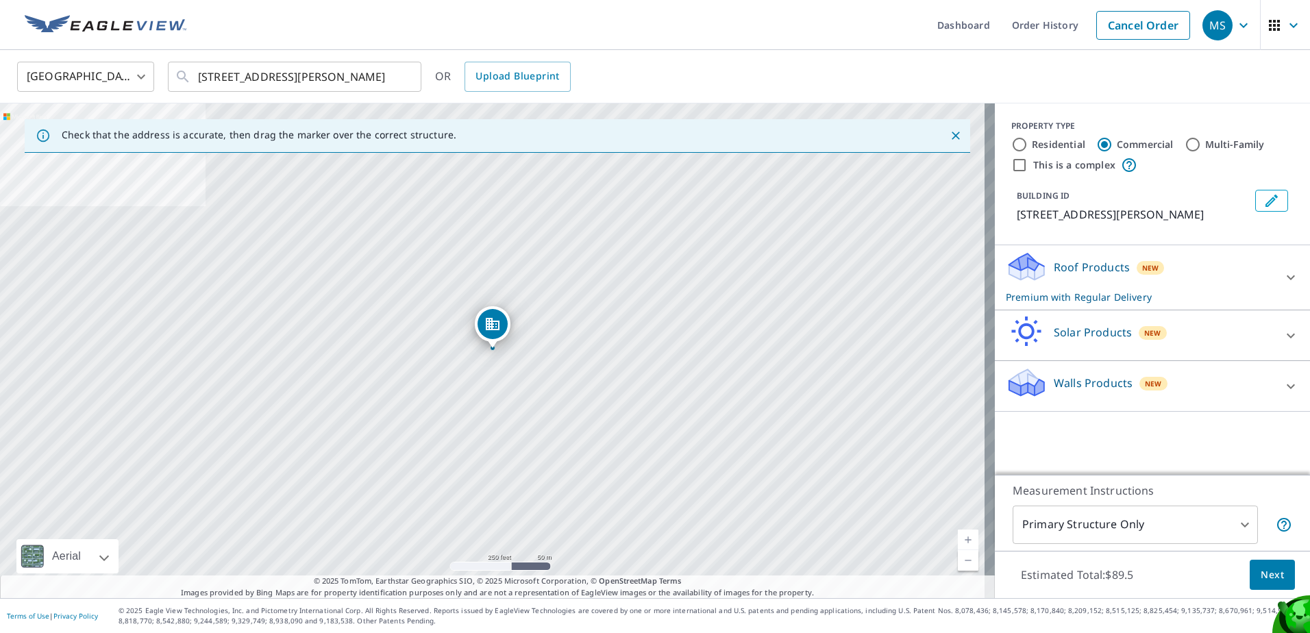
click at [1274, 270] on div at bounding box center [1290, 277] width 33 height 33
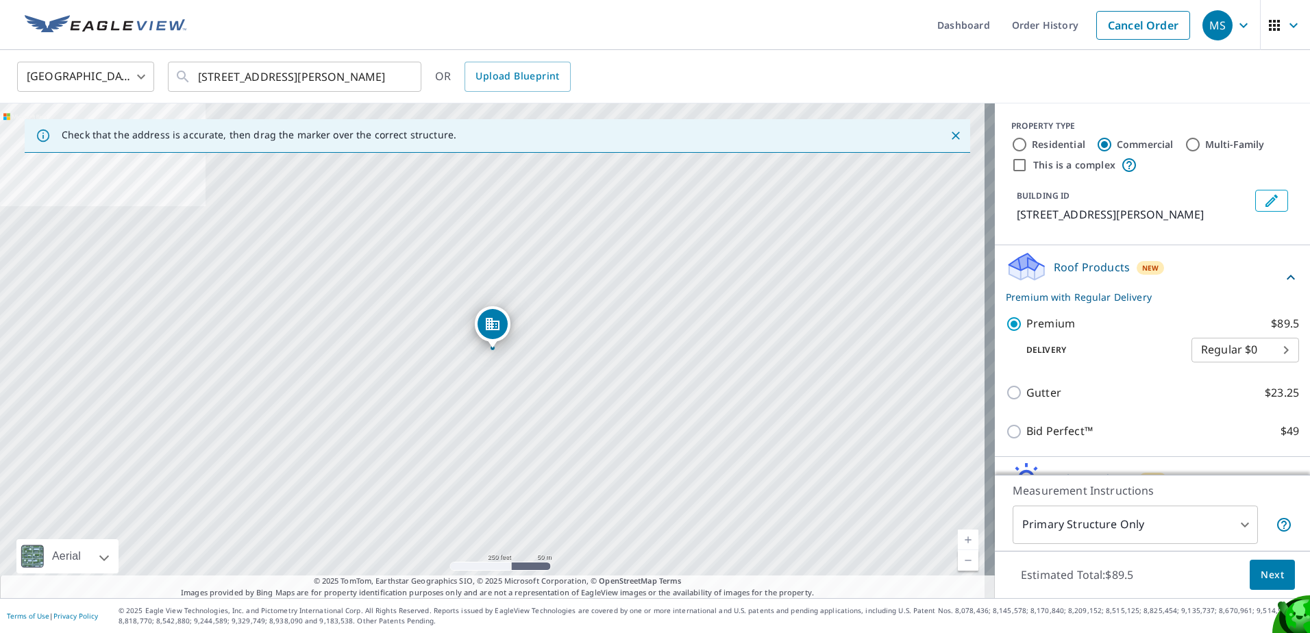
scroll to position [84, 0]
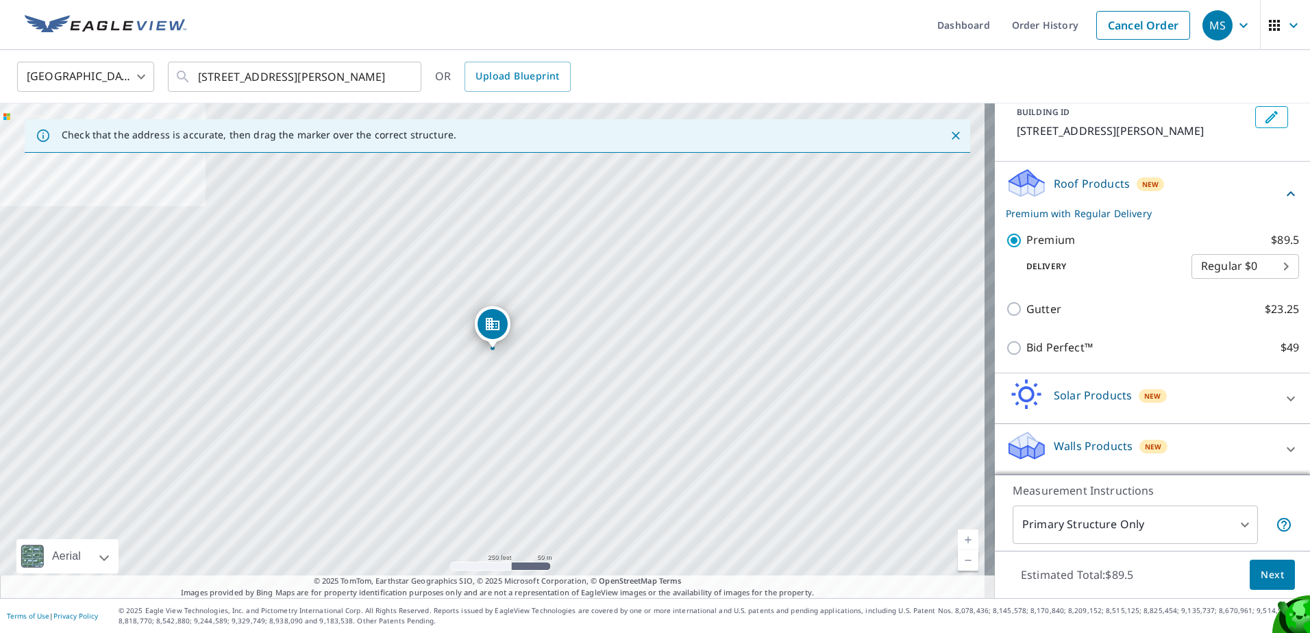
click at [1233, 521] on body "MS MS Dashboard Order History Cancel Order MS [GEOGRAPHIC_DATA] [GEOGRAPHIC_DAT…" at bounding box center [655, 316] width 1310 height 633
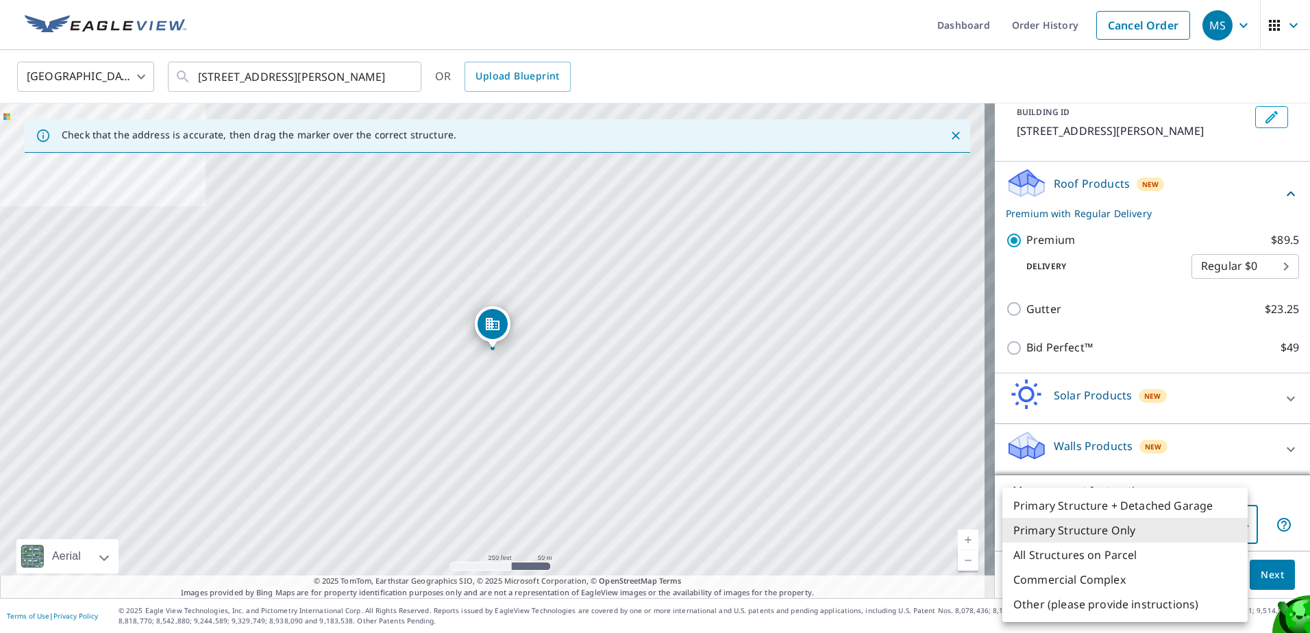
click at [1128, 530] on li "Primary Structure Only" at bounding box center [1124, 530] width 245 height 25
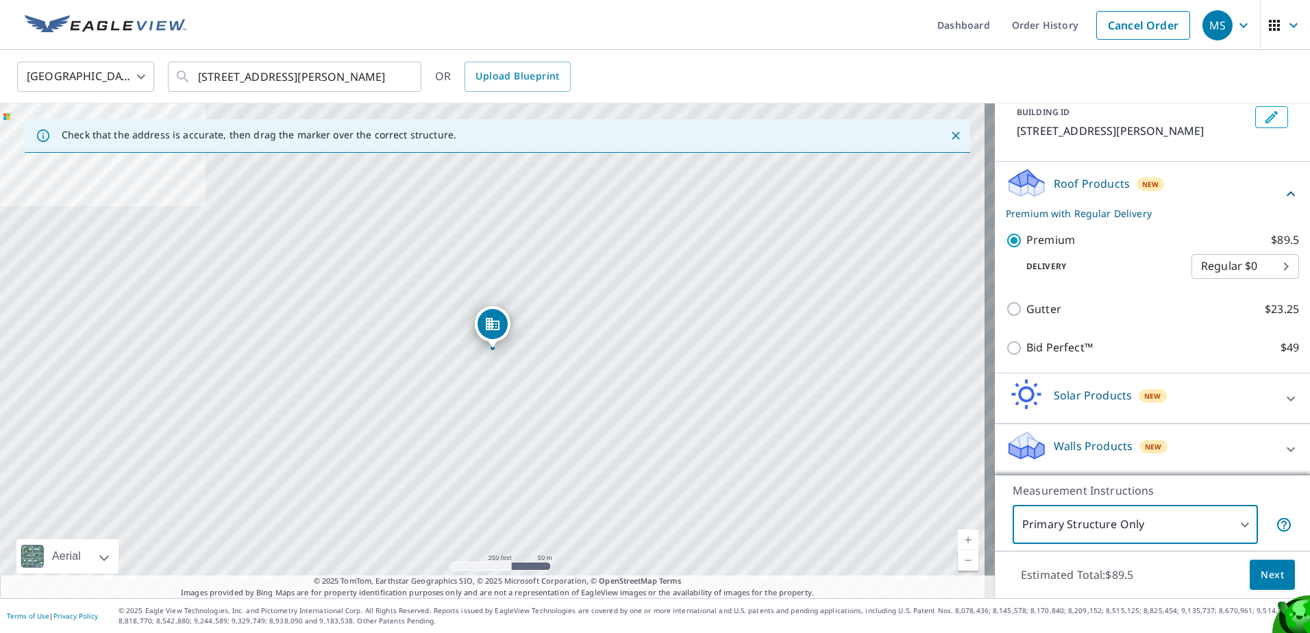
click at [1261, 573] on span "Next" at bounding box center [1272, 575] width 23 height 17
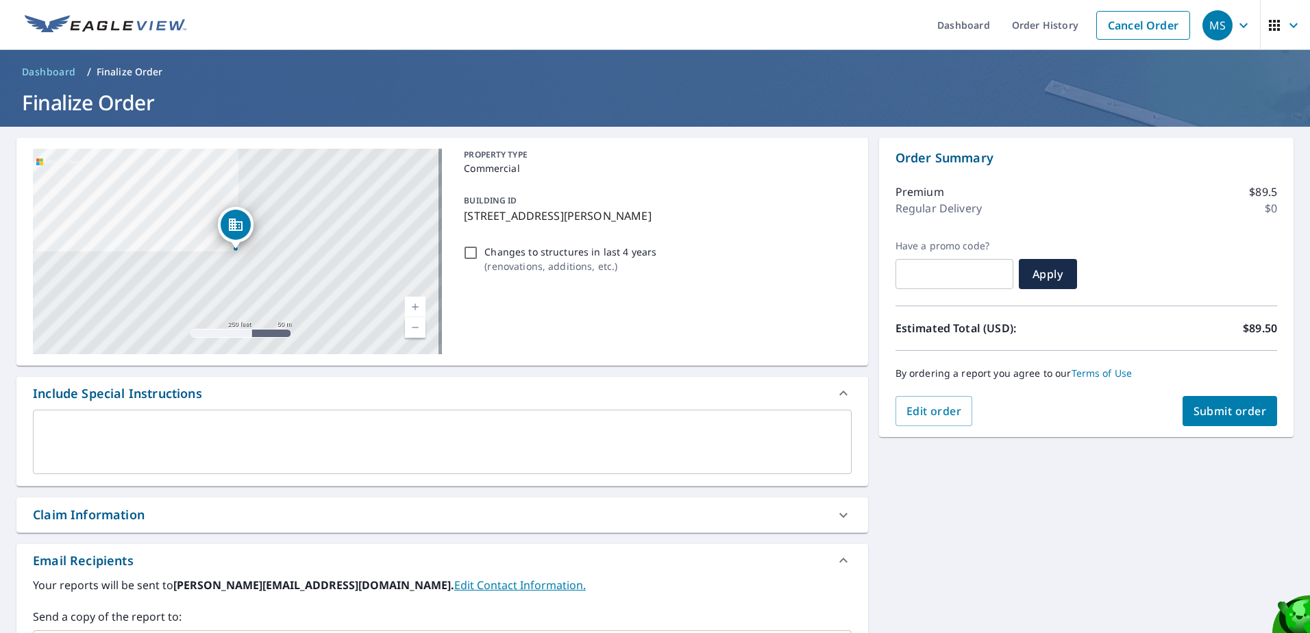
click at [1228, 411] on span "Submit order" at bounding box center [1229, 411] width 73 height 15
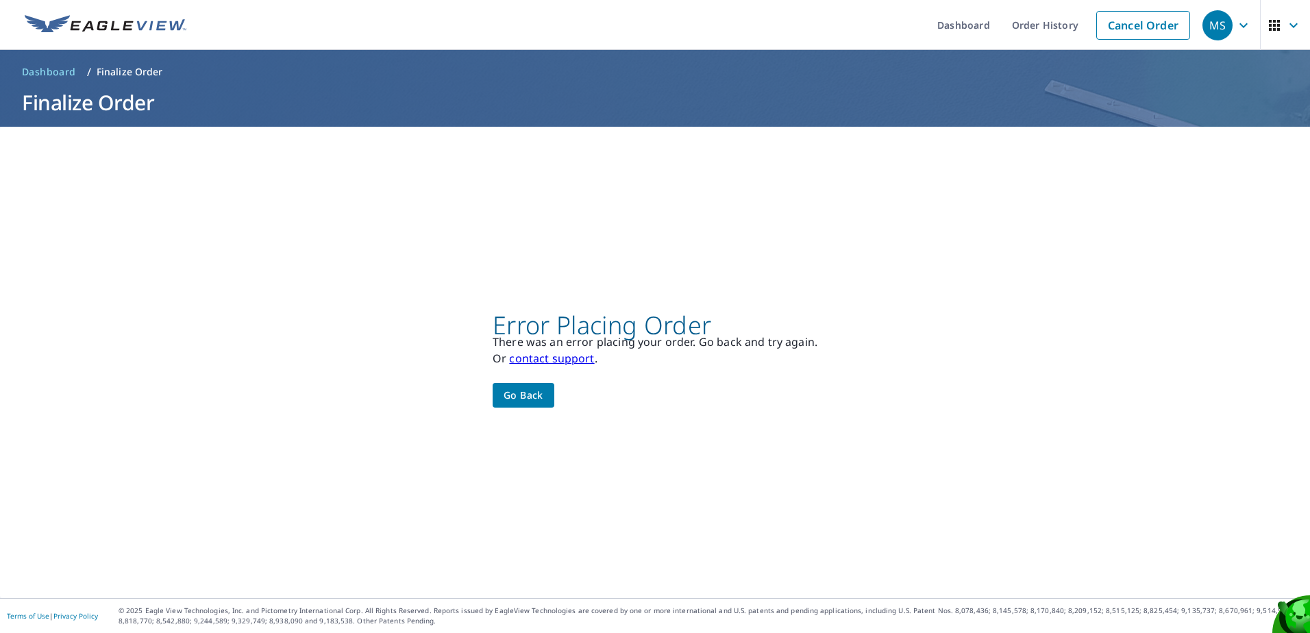
click at [532, 387] on span "Go back" at bounding box center [524, 395] width 40 height 17
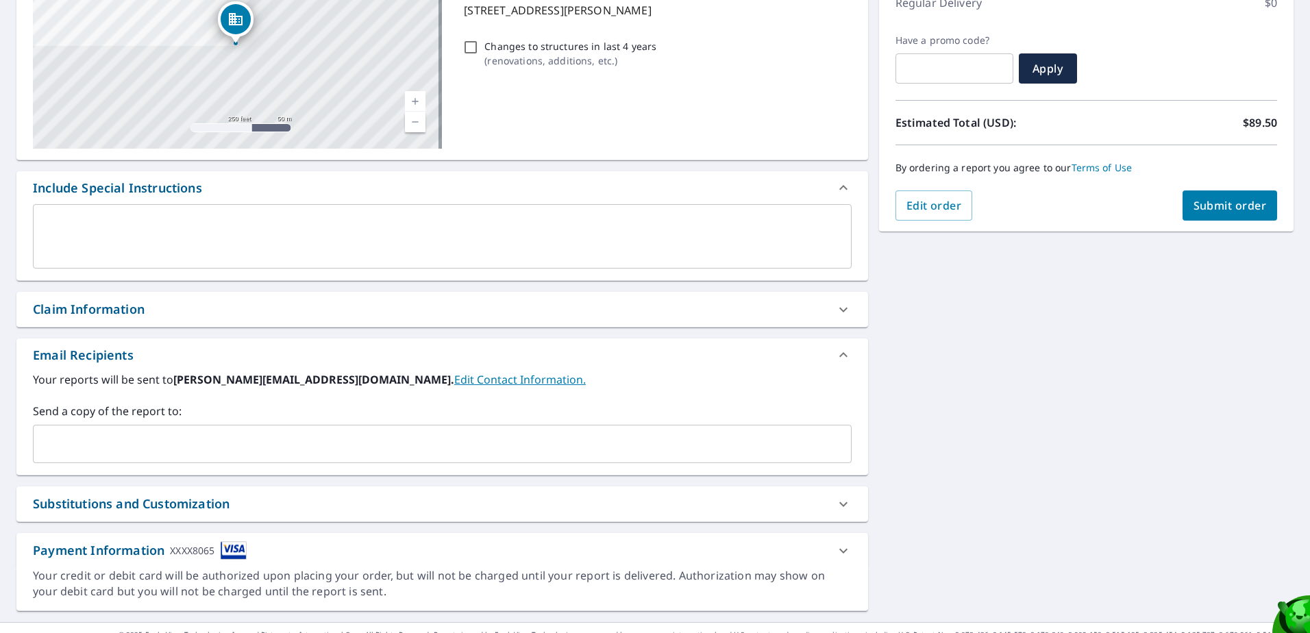
scroll to position [229, 0]
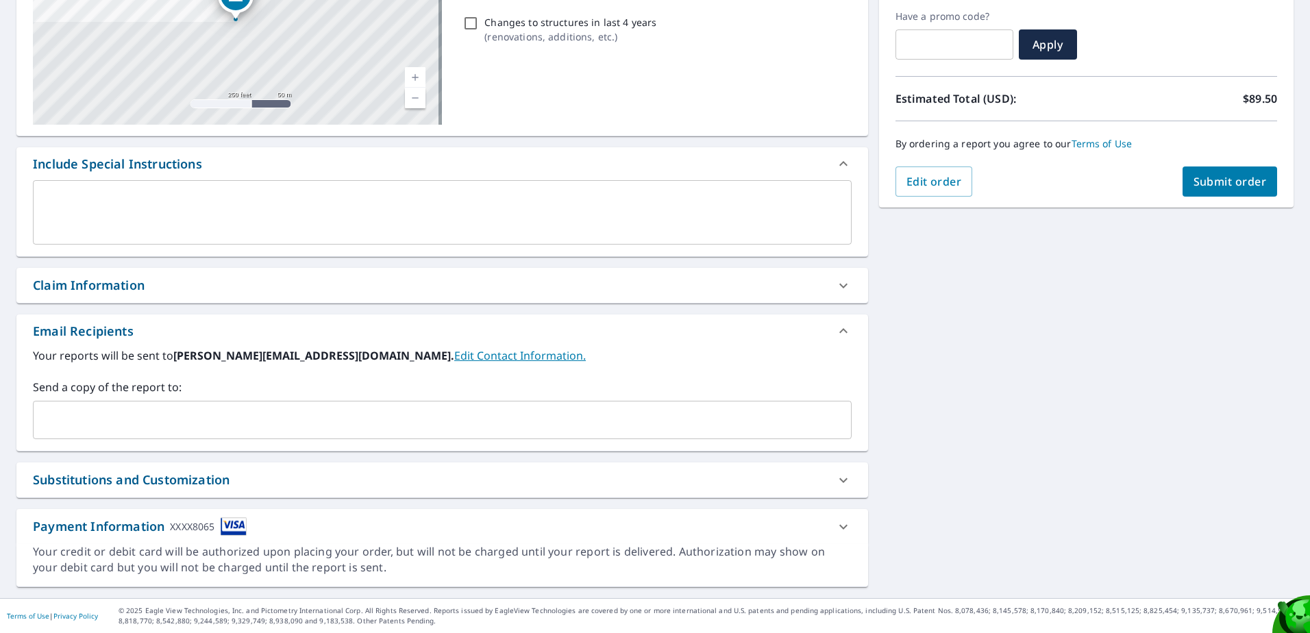
click at [258, 528] on div "Payment Information XXXX8065" at bounding box center [430, 526] width 794 height 18
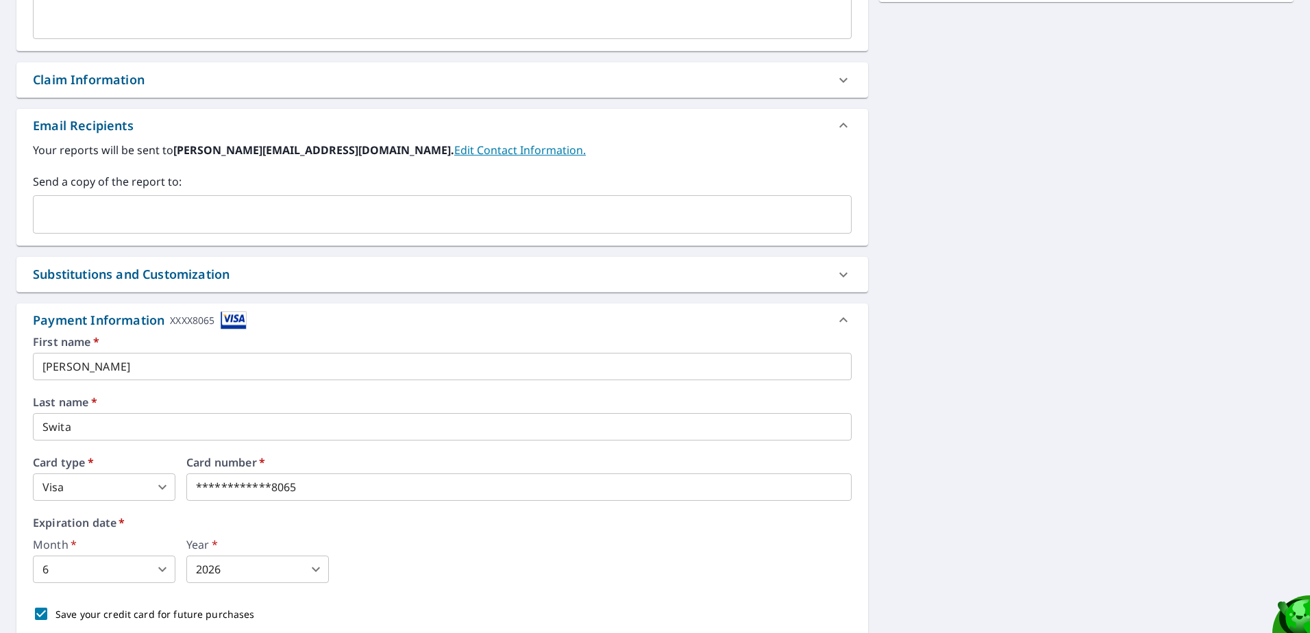
scroll to position [531, 0]
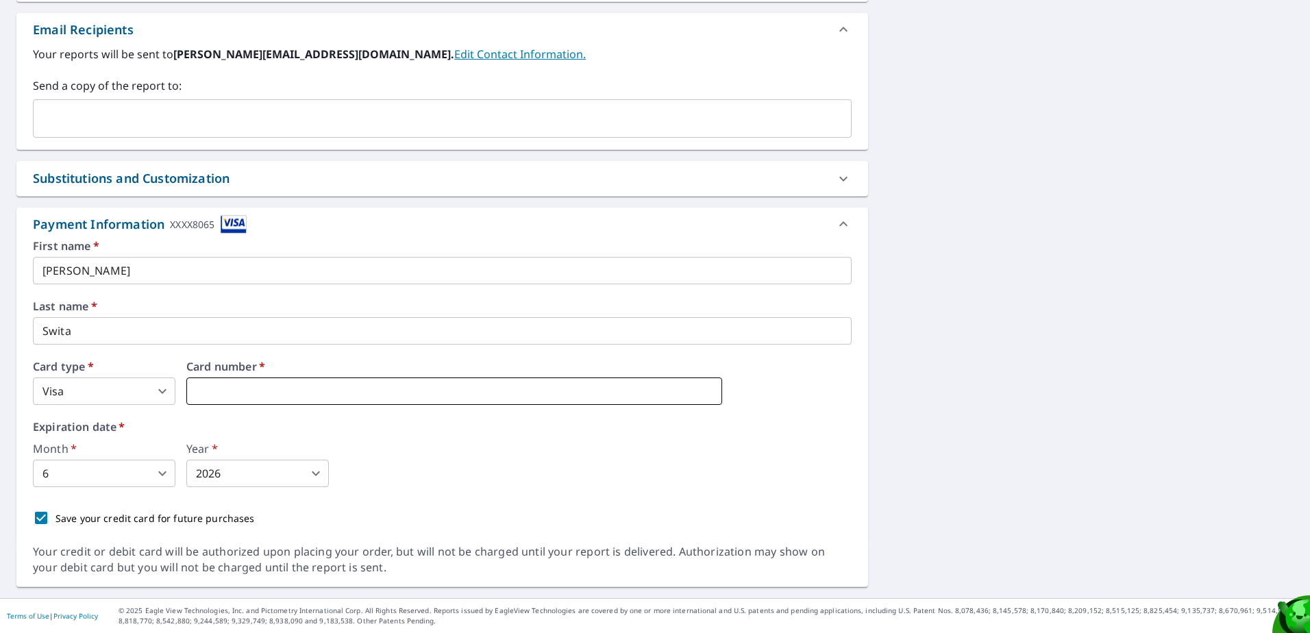
click at [221, 382] on iframe at bounding box center [454, 390] width 536 height 27
click at [161, 393] on body "MS MS Dashboard Order History Cancel Order MS Dashboard / Finalize Order Finali…" at bounding box center [655, 316] width 1310 height 633
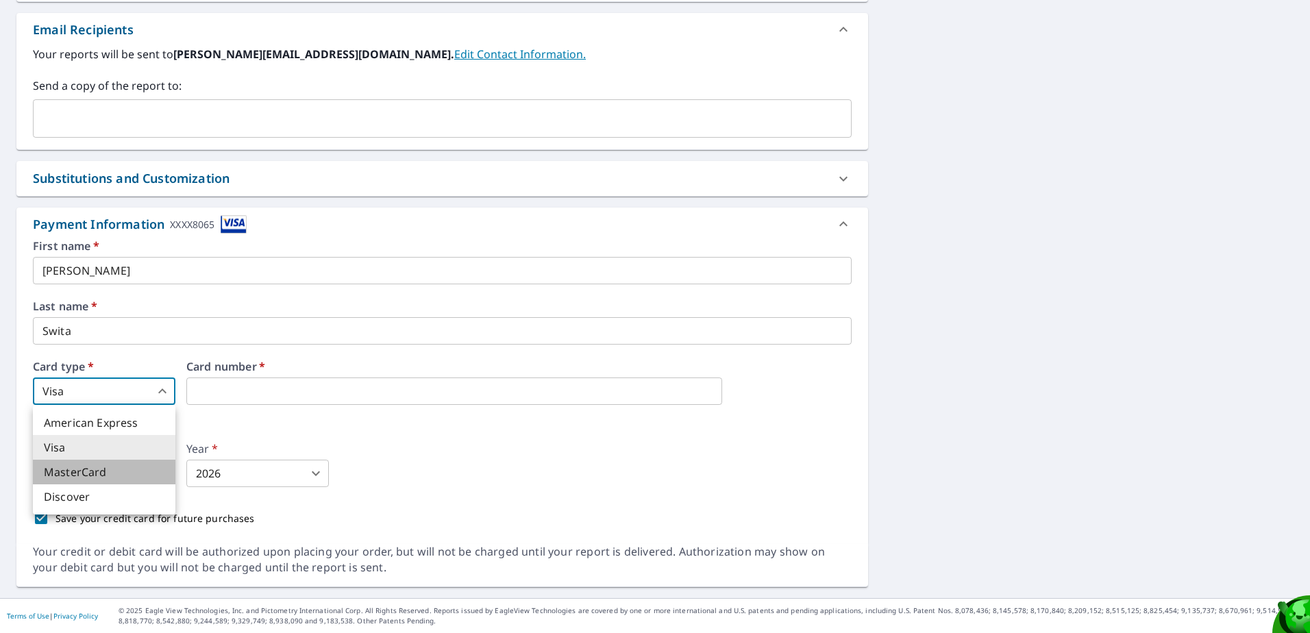
click at [132, 475] on li "MasterCard" at bounding box center [104, 472] width 142 height 25
type input "3"
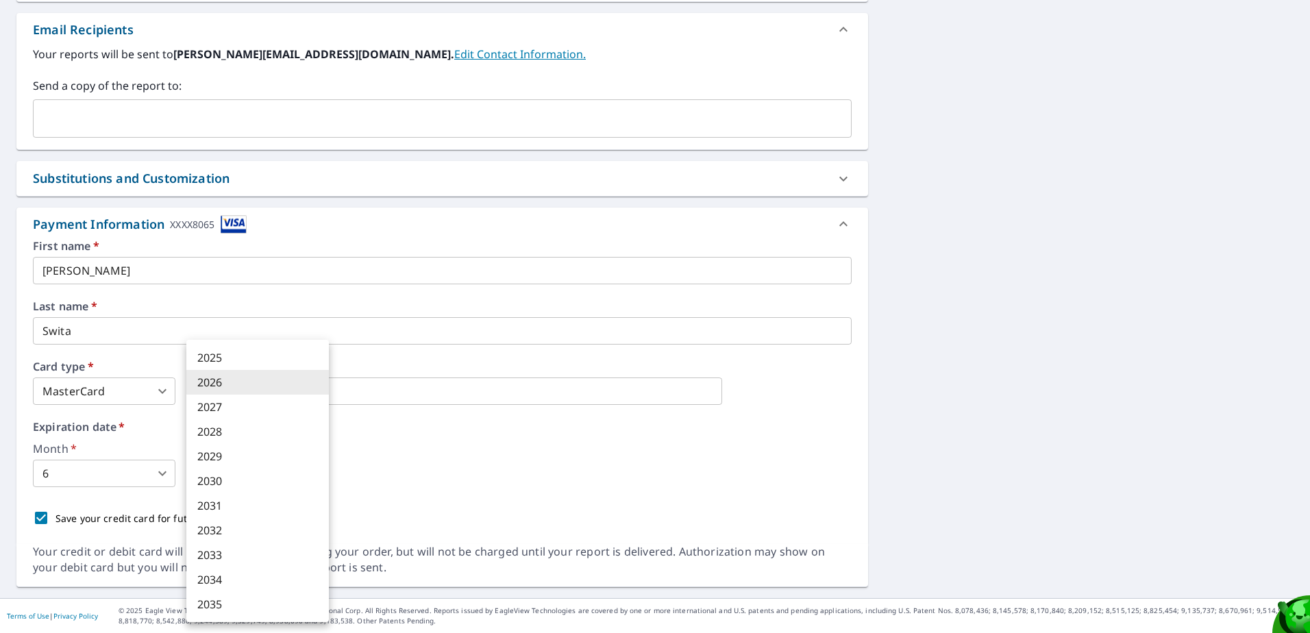
click at [314, 471] on body "MS MS Dashboard Order History Cancel Order MS Dashboard / Finalize Order Finali…" at bounding box center [655, 316] width 1310 height 633
click at [228, 432] on li "2028" at bounding box center [257, 431] width 142 height 25
type input "2028"
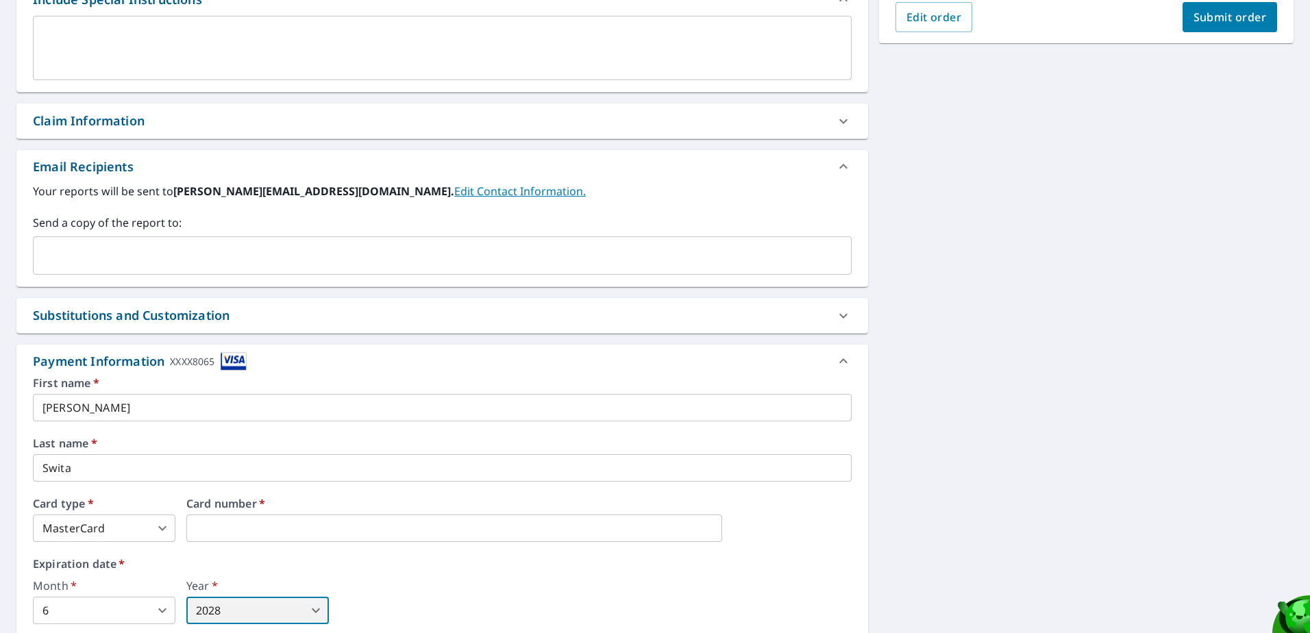
scroll to position [188, 0]
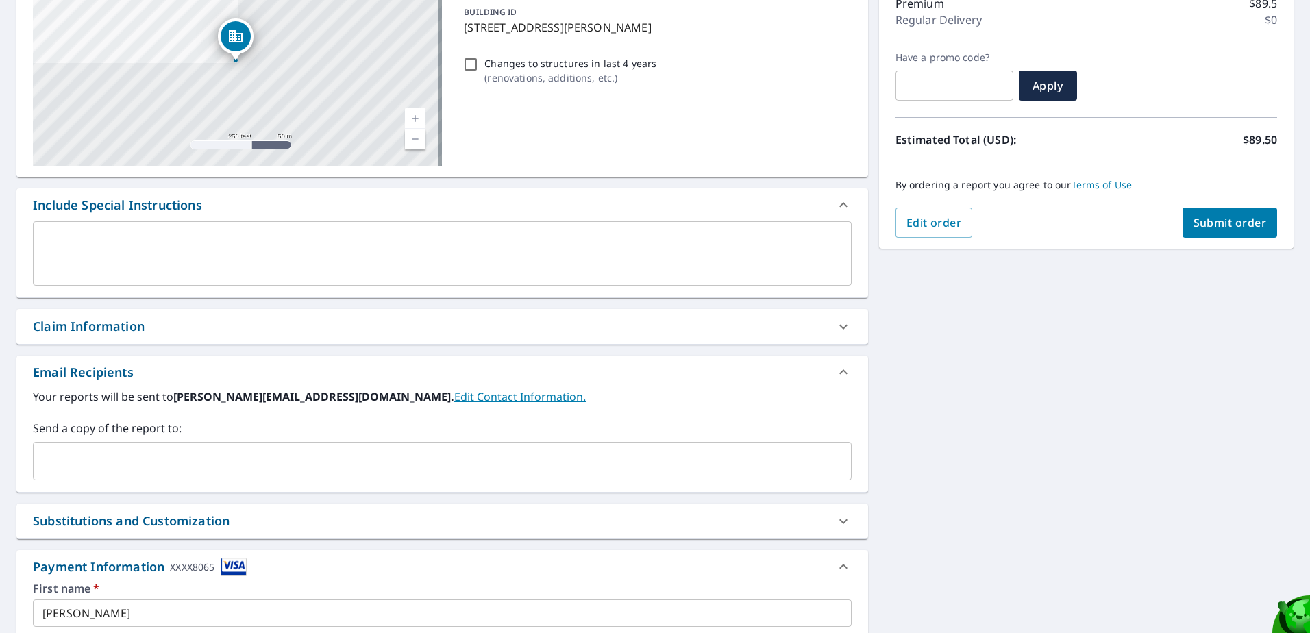
click at [1196, 214] on button "Submit order" at bounding box center [1229, 223] width 95 height 30
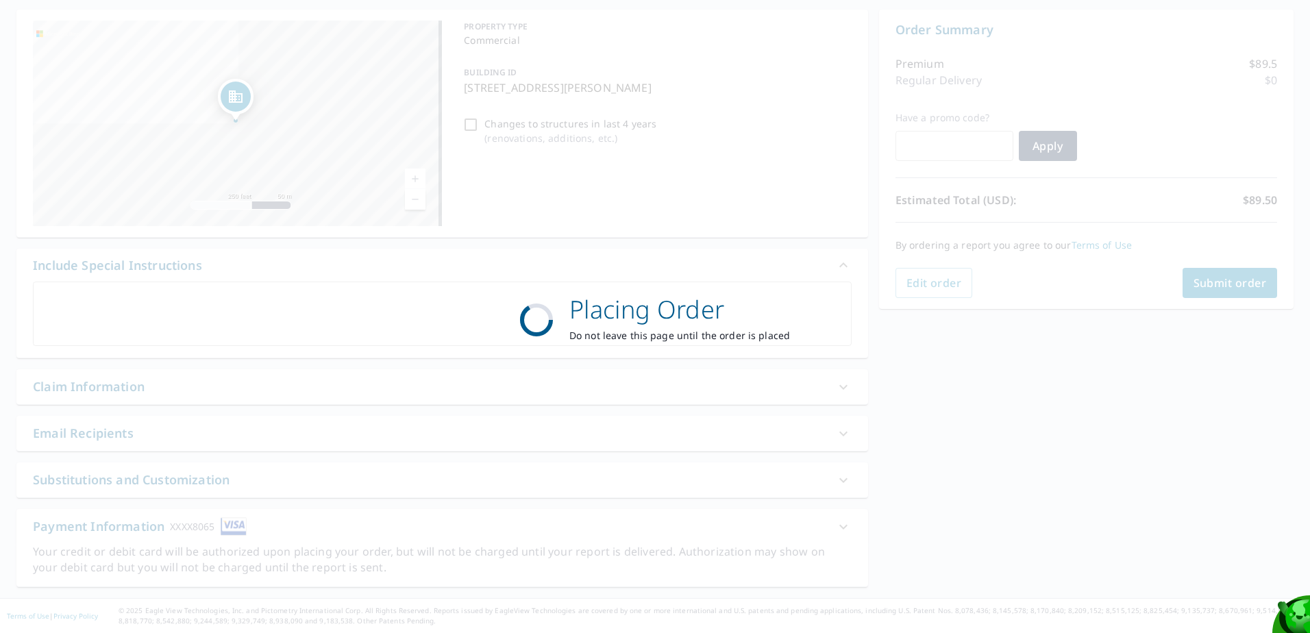
scroll to position [128, 0]
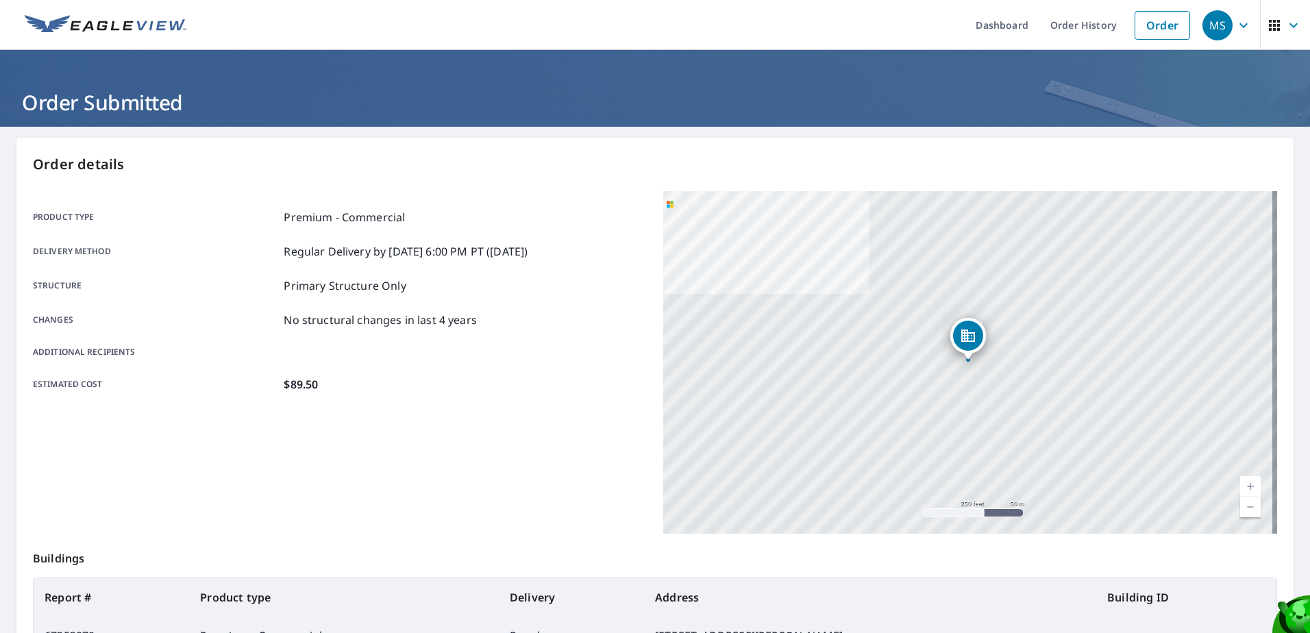
scroll to position [173, 0]
